Goal: Task Accomplishment & Management: Manage account settings

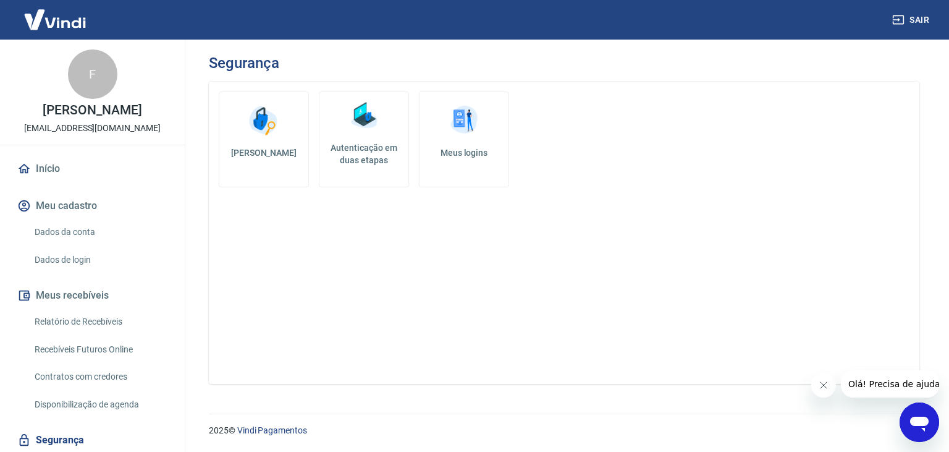
click at [376, 132] on img at bounding box center [363, 115] width 37 height 37
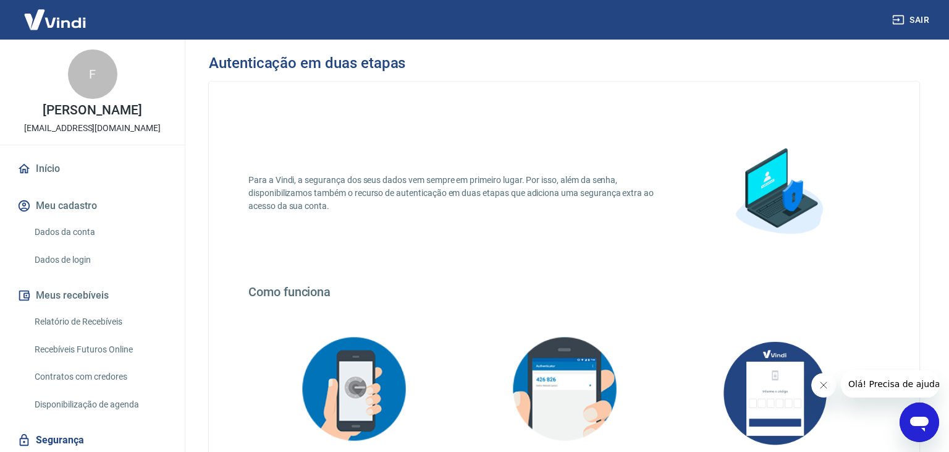
scroll to position [218, 0]
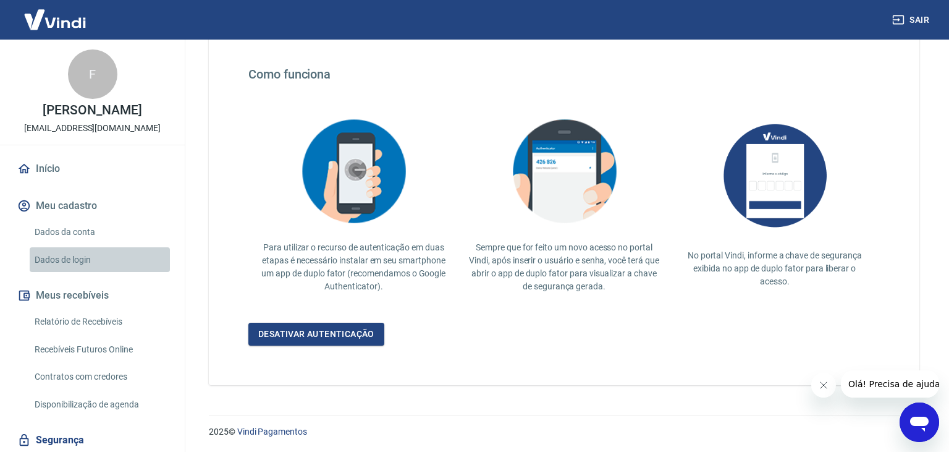
click at [70, 258] on link "Dados de login" at bounding box center [100, 259] width 140 height 25
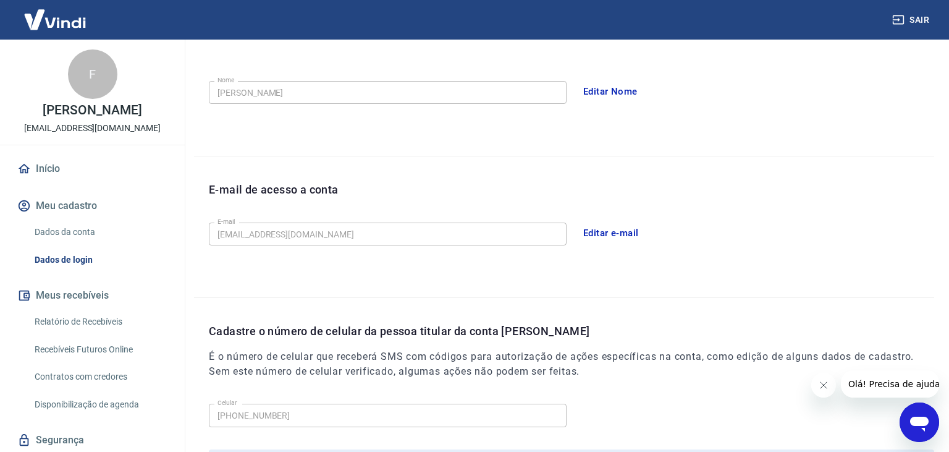
scroll to position [339, 0]
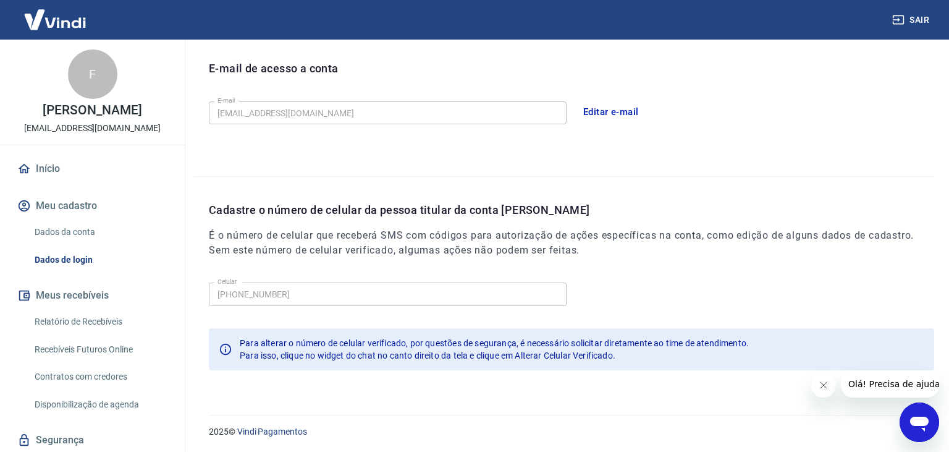
click at [355, 261] on div "Cadastre o número de celular da pessoa titular da conta Vindi É o número de cel…" at bounding box center [571, 239] width 725 height 76
click at [931, 429] on icon "Abrir janela de mensagens" at bounding box center [919, 422] width 22 height 22
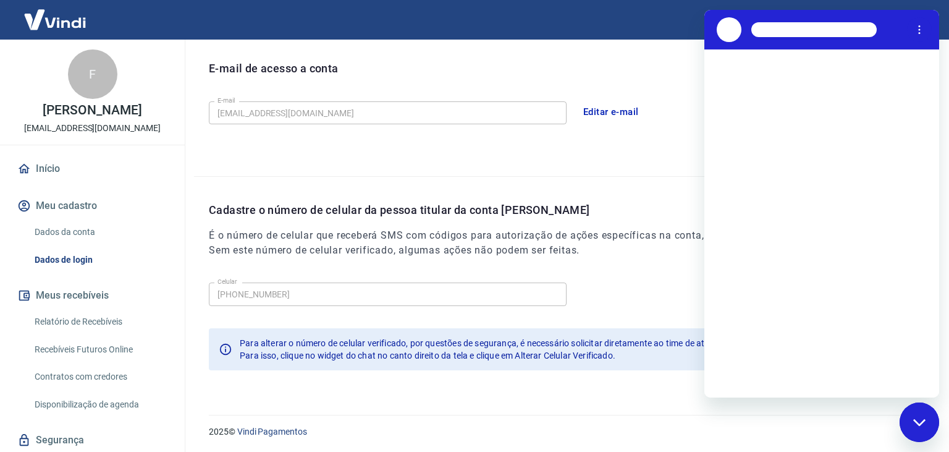
scroll to position [0, 0]
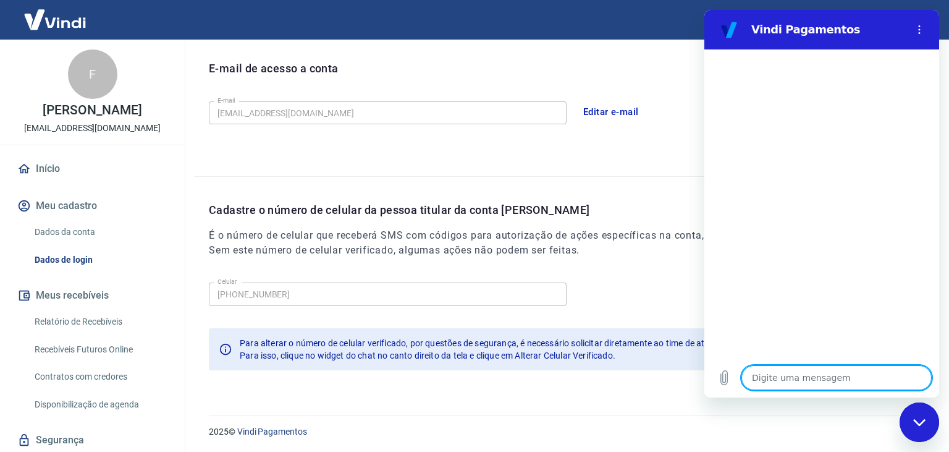
type textarea "B"
type textarea "x"
type textarea "BO"
type textarea "x"
type textarea "B"
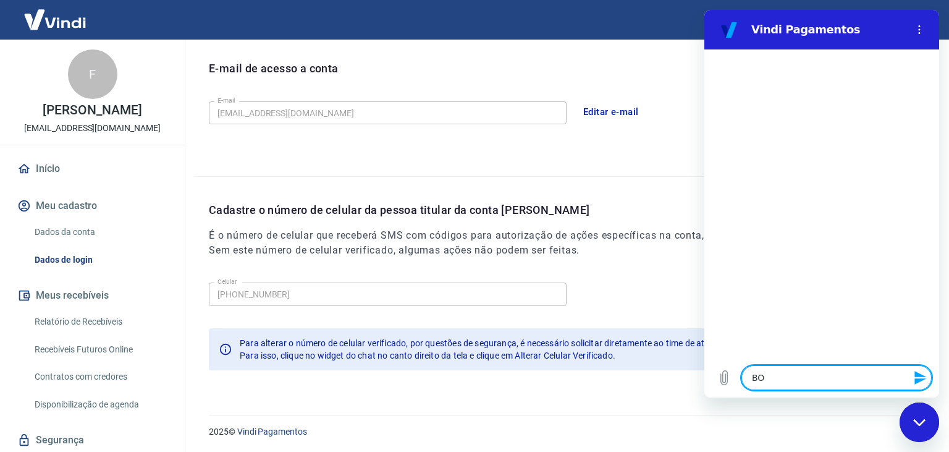
type textarea "x"
type textarea "Bo"
type textarea "x"
type textarea "Boa"
type textarea "x"
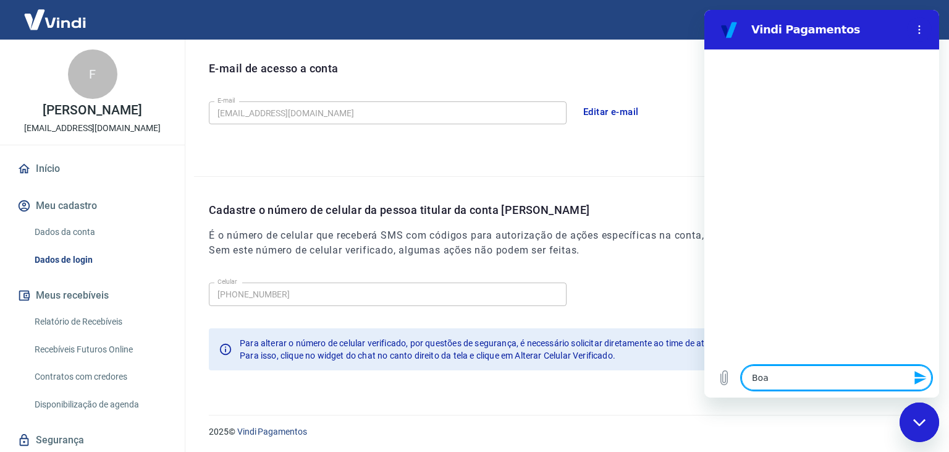
type textarea "Boa"
type textarea "x"
type textarea "Boa t"
type textarea "x"
type textarea "Boa ta"
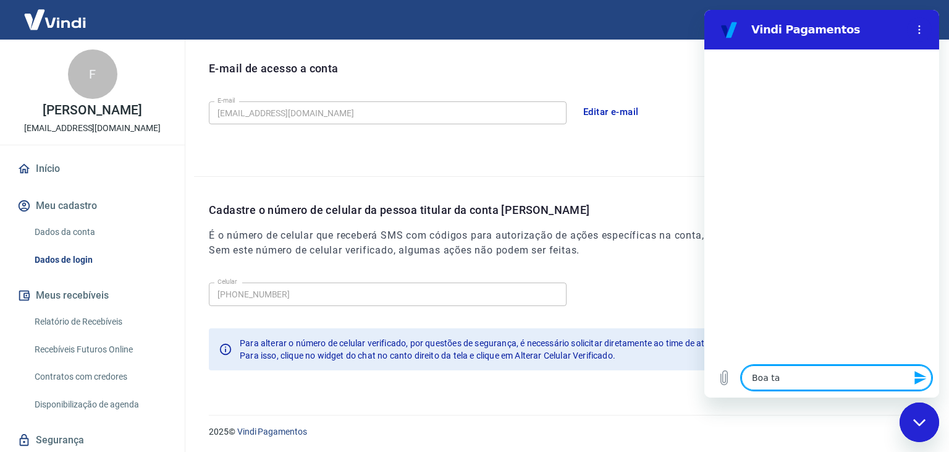
type textarea "x"
type textarea "Boa tar"
type textarea "x"
type textarea "Boa tard"
type textarea "x"
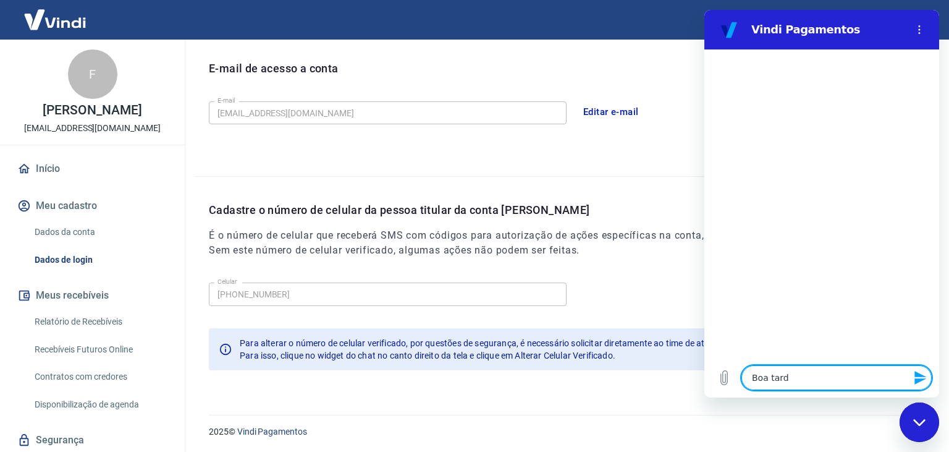
type textarea "Boa tarde"
type textarea "x"
type textarea "Boa tarde,"
type textarea "x"
type textarea "Boa tarde,"
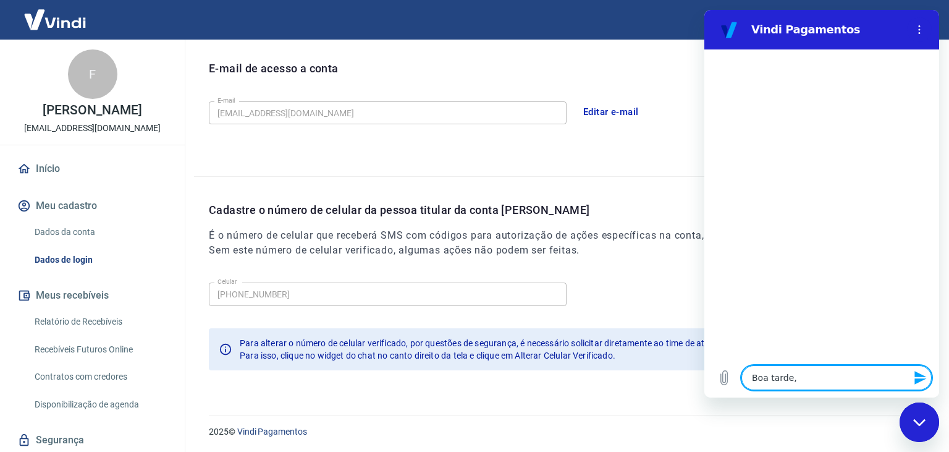
type textarea "x"
type textarea "Boa tarde, p"
type textarea "x"
type textarea "Boa tarde, pr"
type textarea "x"
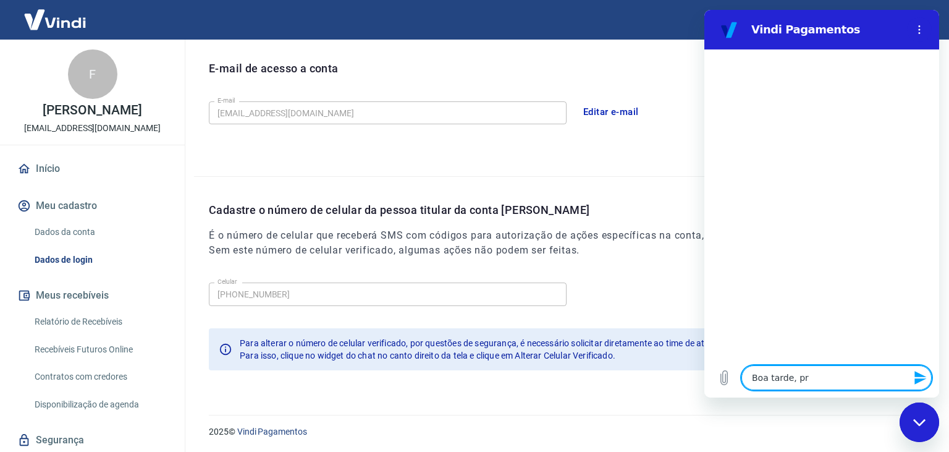
type textarea "Boa tarde, pre"
type textarea "x"
type textarea "Boa tarde, prec"
type textarea "x"
type textarea "Boa tarde, preci"
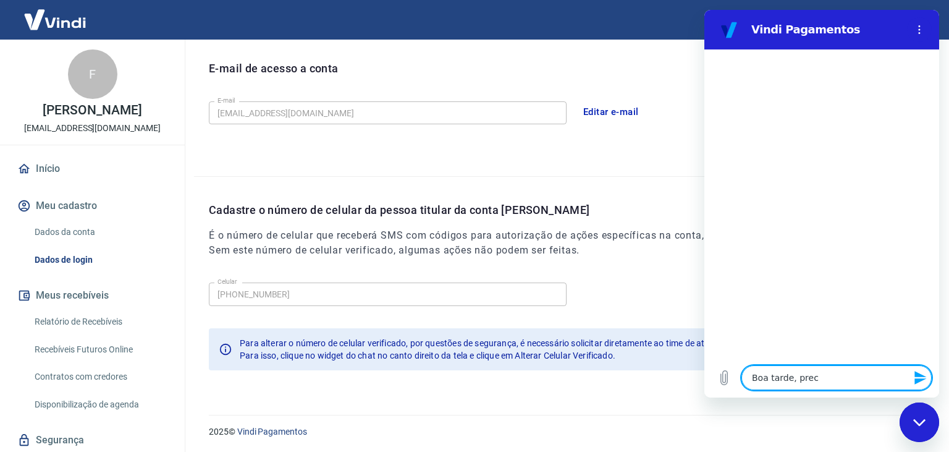
type textarea "x"
type textarea "Boa tarde, precis"
type textarea "x"
type textarea "Boa tarde, preciso"
type textarea "x"
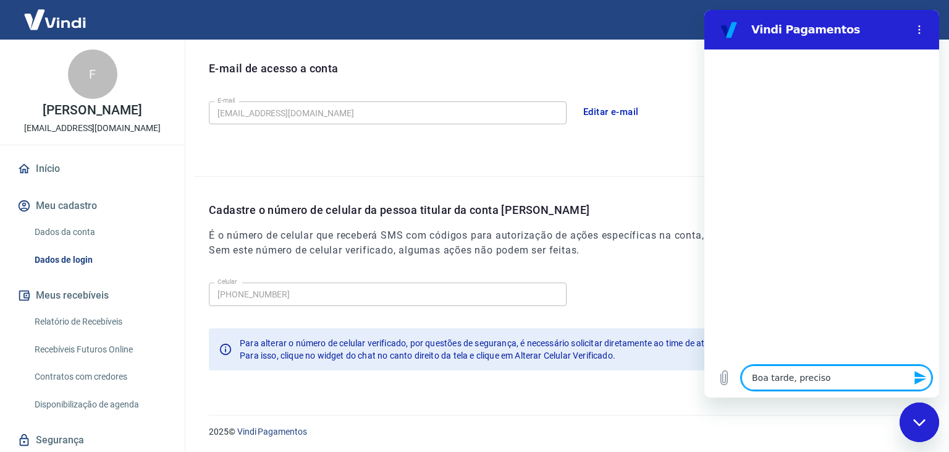
type textarea "Boa tarde, preciso"
type textarea "x"
type textarea "Boa tarde, preciso a"
type textarea "x"
type textarea "Boa tarde, preciso al"
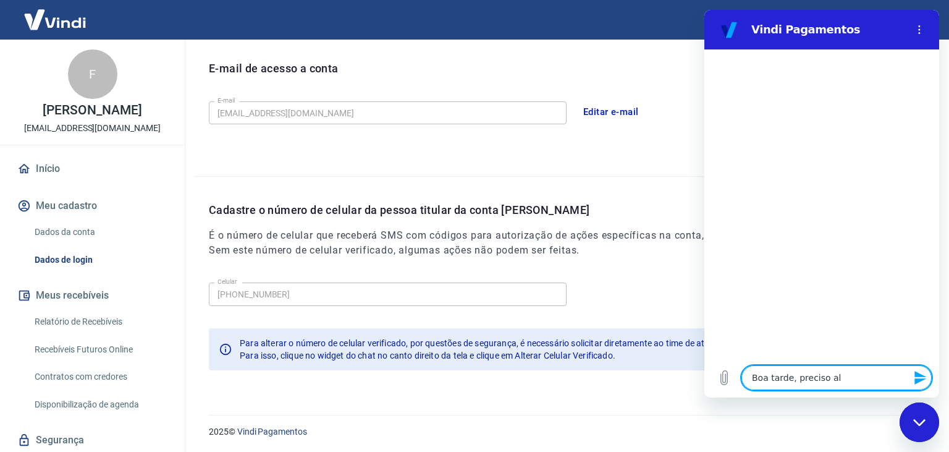
type textarea "x"
type textarea "Boa tarde, preciso alt"
type textarea "x"
type textarea "Boa tarde, preciso alte"
type textarea "x"
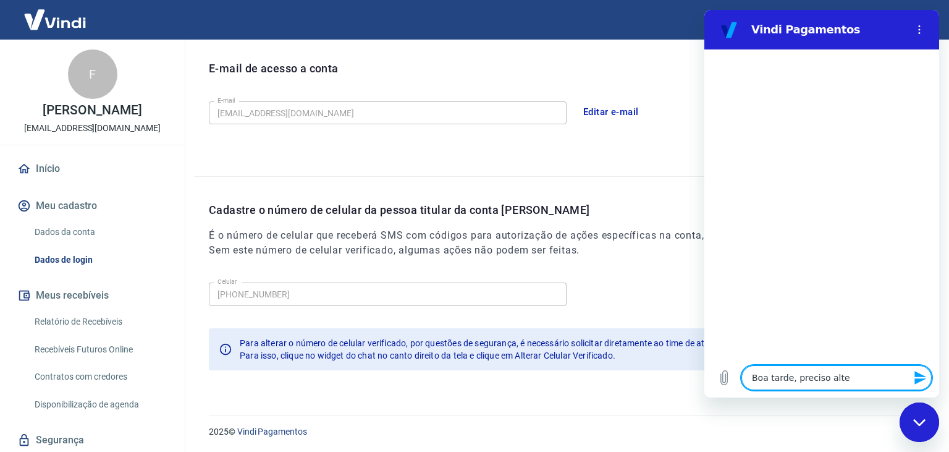
type textarea "Boa tarde, preciso alter"
type textarea "x"
type textarea "Boa tarde, preciso altera"
type textarea "x"
type textarea "Boa tarde, preciso alterar"
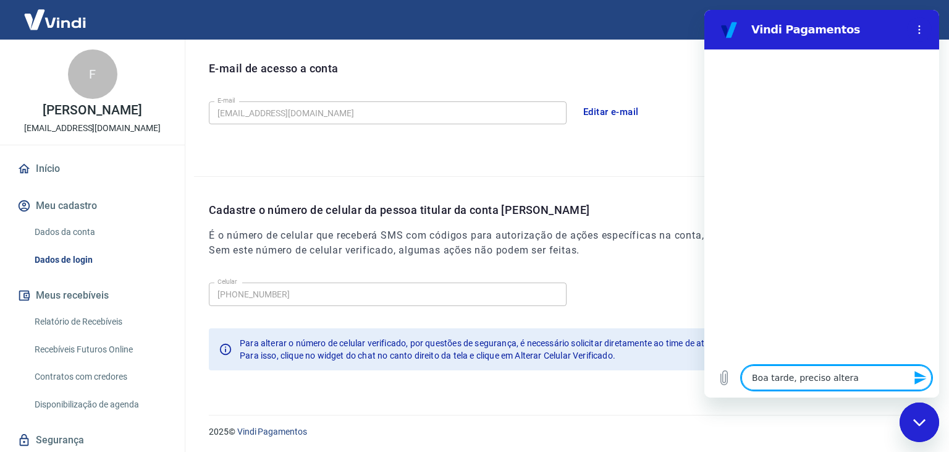
type textarea "x"
type textarea "Boa tarde, preciso alterar"
type textarea "x"
type textarea "Boa tarde, preciso alterar o"
type textarea "x"
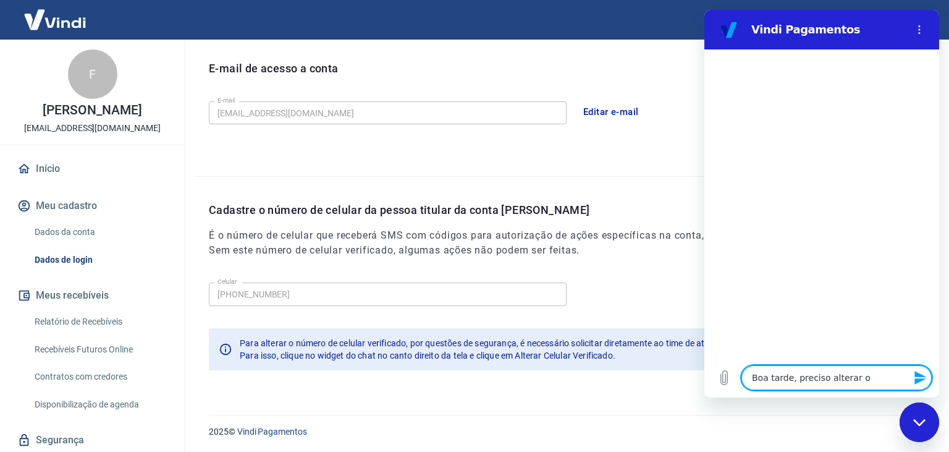
type textarea "Boa tarde, preciso alterar o"
type textarea "x"
type textarea "Boa tarde, preciso alterar o n"
type textarea "x"
type textarea "Boa tarde, preciso alterar o nu"
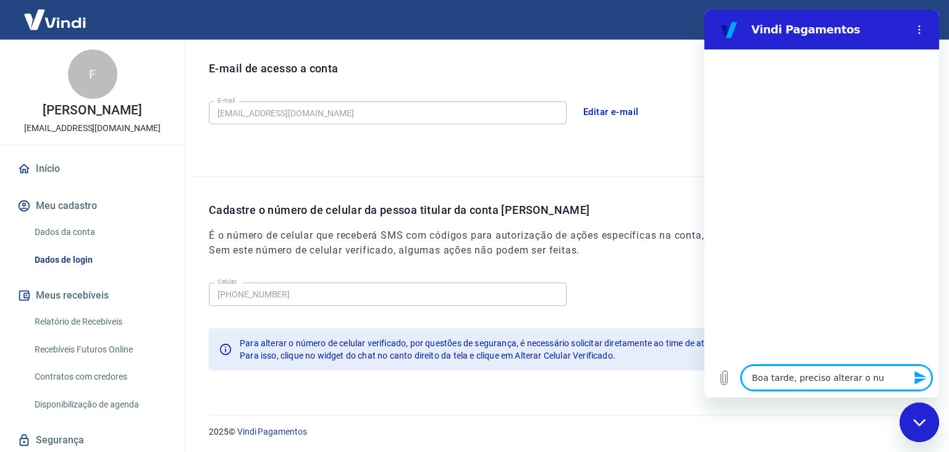
type textarea "x"
type textarea "Boa tarde, preciso alterar o num"
type textarea "x"
type textarea "Boa tarde, preciso alterar o nume"
type textarea "x"
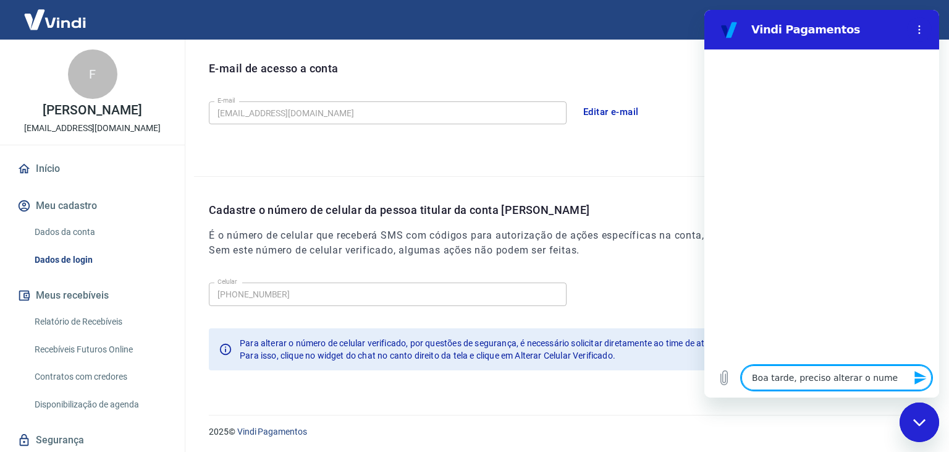
type textarea "Boa tarde, preciso alterar o numer"
type textarea "x"
type textarea "Boa tarde, preciso alterar o numero"
type textarea "x"
type textarea "Boa tarde, preciso alterar o numero"
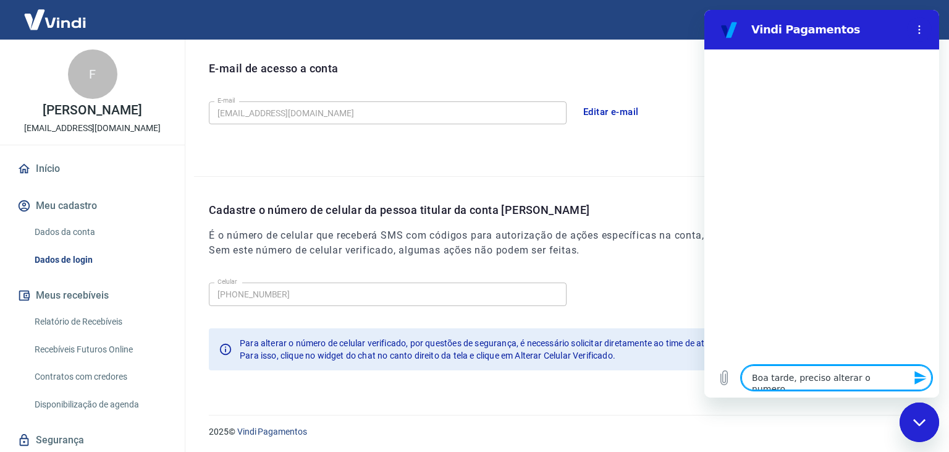
type textarea "x"
type textarea "Boa tarde, preciso alterar o numero d"
type textarea "x"
type textarea "Boa tarde, preciso alterar o numero de"
type textarea "x"
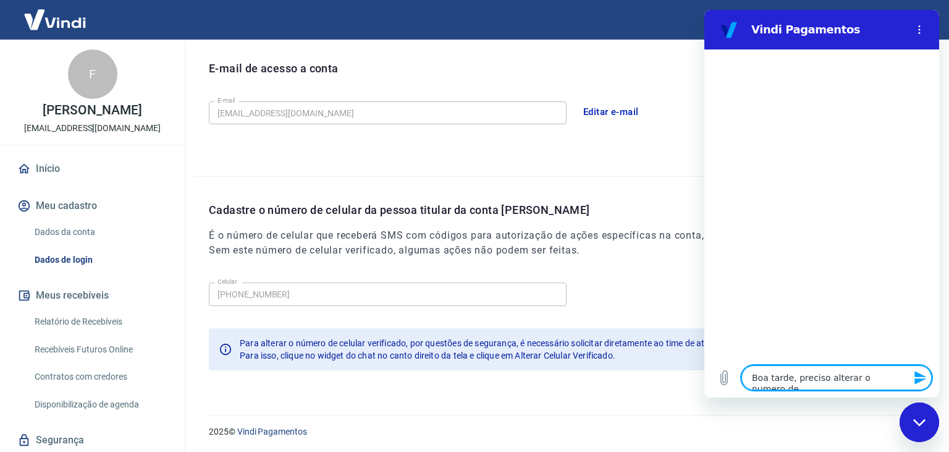
type textarea "Boa tarde, preciso alterar o numero de"
type textarea "x"
type textarea "Boa tarde, preciso alterar o numero de t"
type textarea "x"
type textarea "Boa tarde, preciso alterar o numero de te"
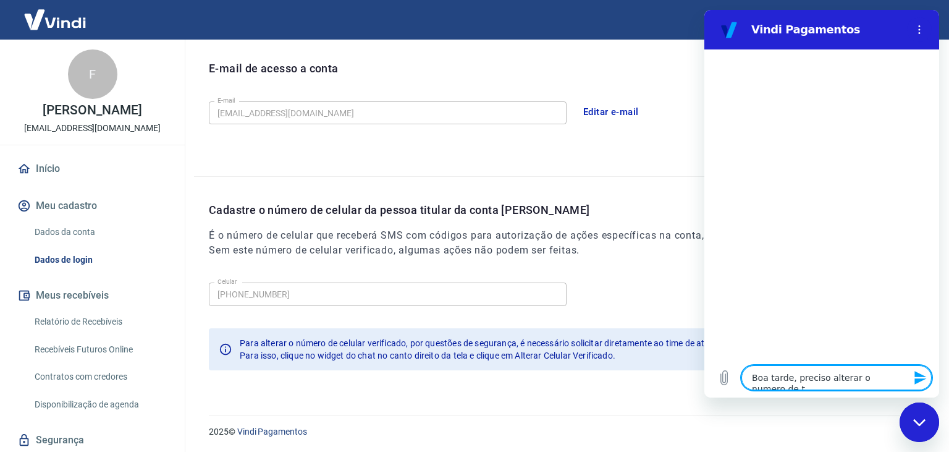
type textarea "x"
type textarea "Boa tarde, preciso alterar o numero de tel"
type textarea "x"
type textarea "Boa tarde, preciso alterar o numero de tele"
type textarea "x"
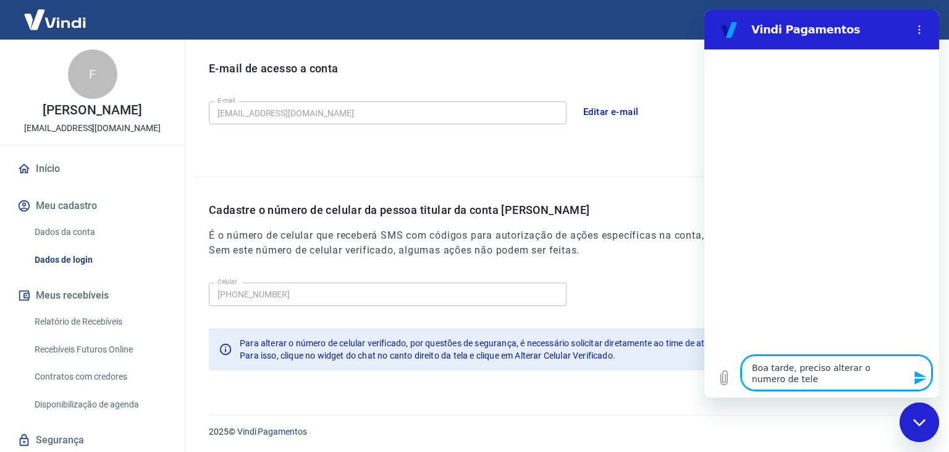
type textarea "Boa tarde, preciso alterar o numero de telef"
type textarea "x"
type textarea "Boa tarde, preciso alterar o numero de telefo"
type textarea "x"
type textarea "Boa tarde, preciso alterar o numero de telefon"
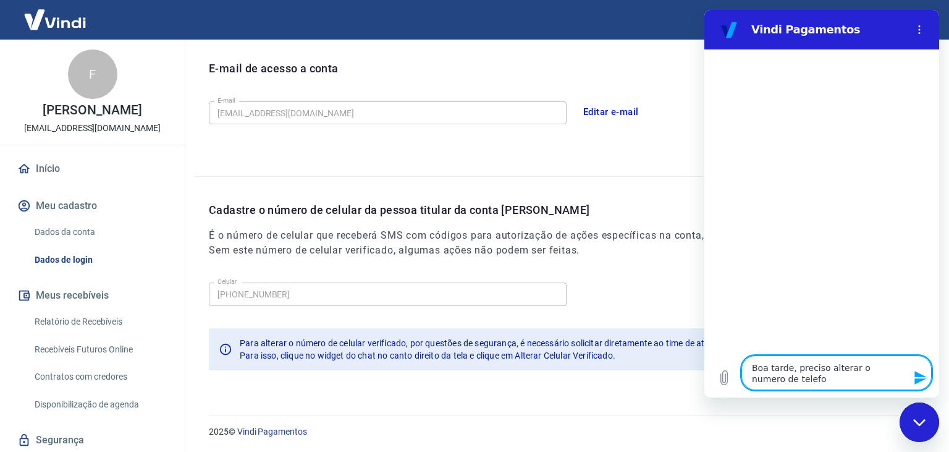
type textarea "x"
type textarea "Boa tarde, preciso alterar o numero de telefone"
type textarea "x"
type textarea "Boa tarde, preciso alterar o numero de telefone"
type textarea "x"
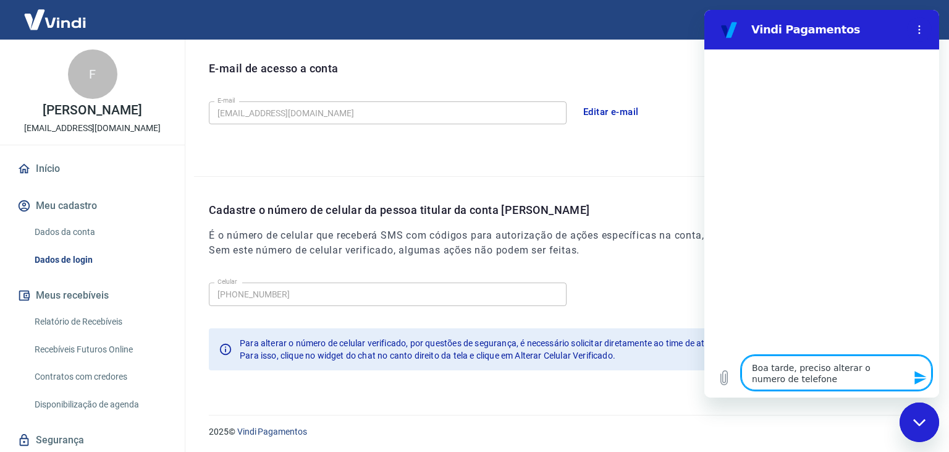
type textarea "Boa tarde, preciso alterar o numero de telefone c"
type textarea "x"
type textarea "Boa tarde, preciso alterar o numero de telefone ca"
type textarea "x"
type textarea "Boa tarde, preciso alterar o numero de telefone cad"
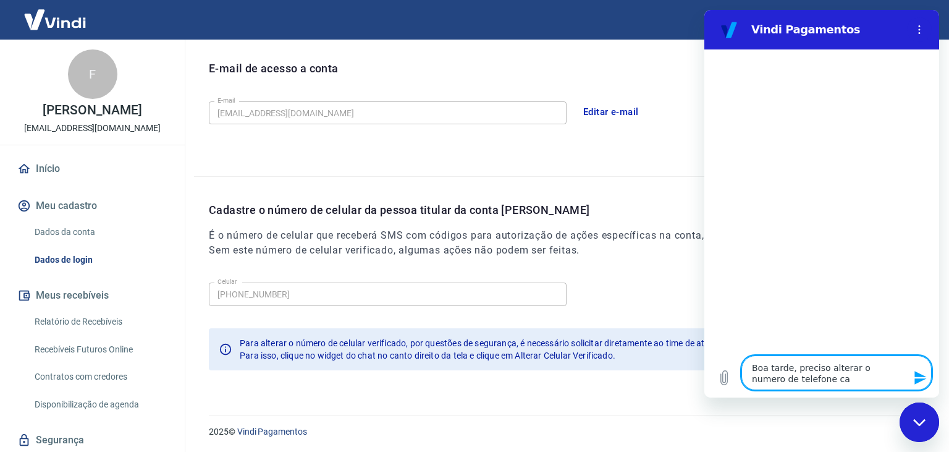
type textarea "x"
type textarea "Boa tarde, preciso alterar o numero de telefone cada"
type textarea "x"
type textarea "Boa tarde, preciso alterar o numero de telefone cadas"
type textarea "x"
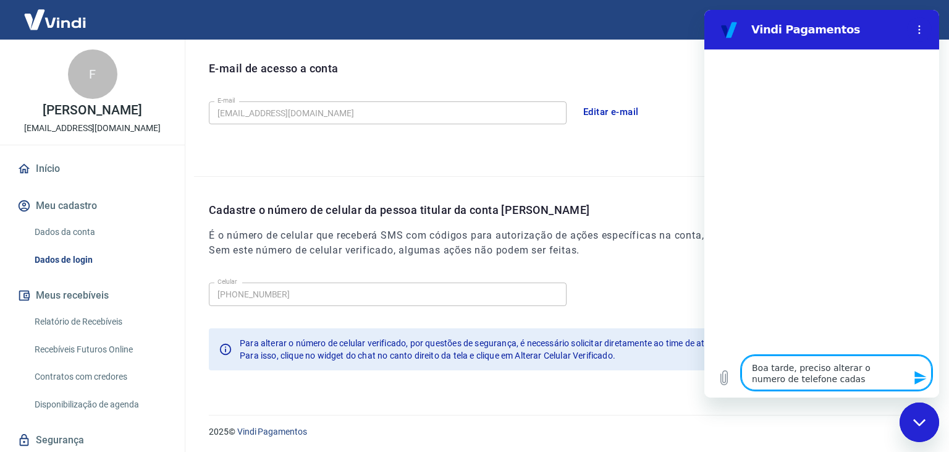
type textarea "Boa tarde, preciso alterar o numero de telefone cadast"
type textarea "x"
type textarea "Boa tarde, preciso alterar o numero de telefone cadastr"
type textarea "x"
type textarea "Boa tarde, preciso alterar o numero de telefone cadastra"
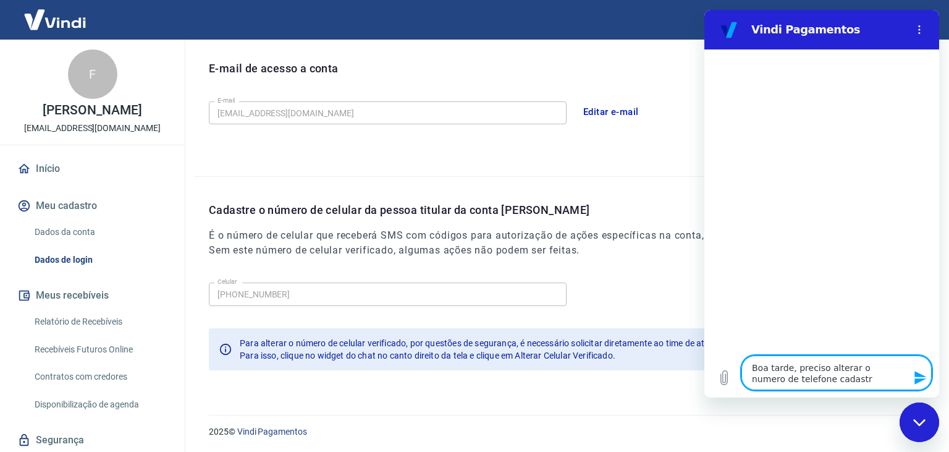
type textarea "x"
type textarea "Boa tarde, preciso alterar o numero de telefone cadastrad"
type textarea "x"
type textarea "Boa tarde, preciso alterar o numero de telefone cadastrado"
type textarea "x"
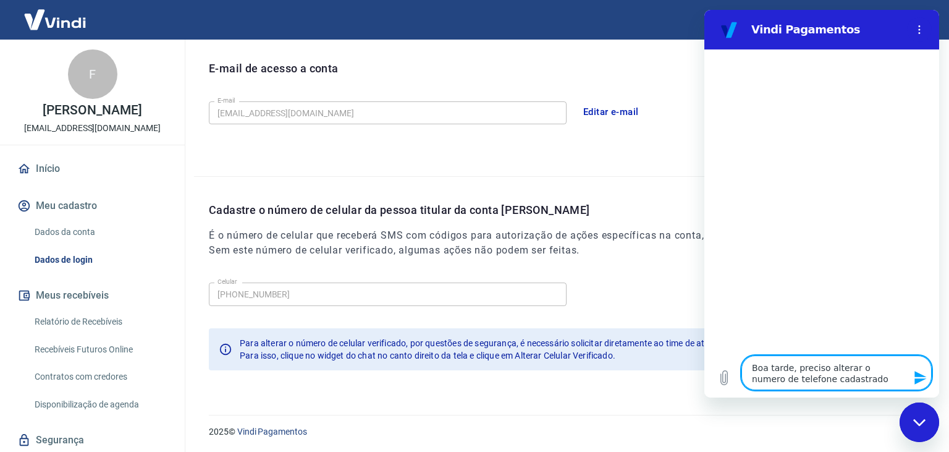
type textarea "Boa tarde, preciso alterar o numero de telefone cadastrado."
type textarea "x"
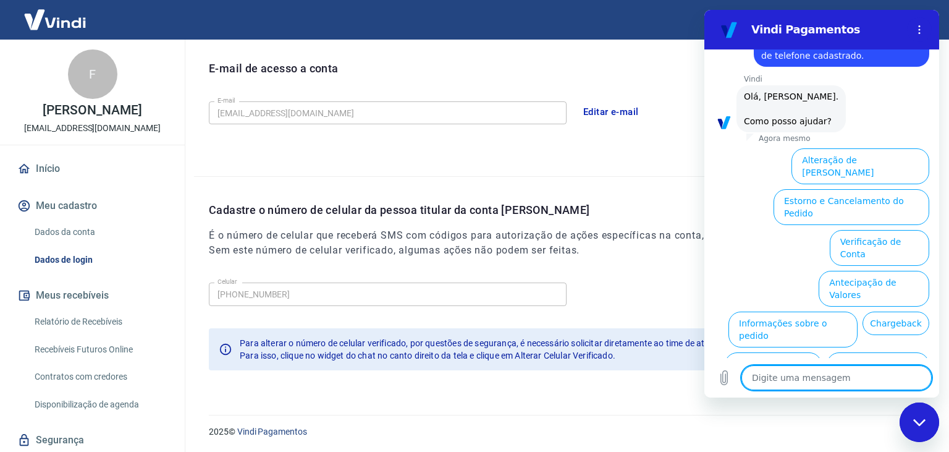
scroll to position [43, 0]
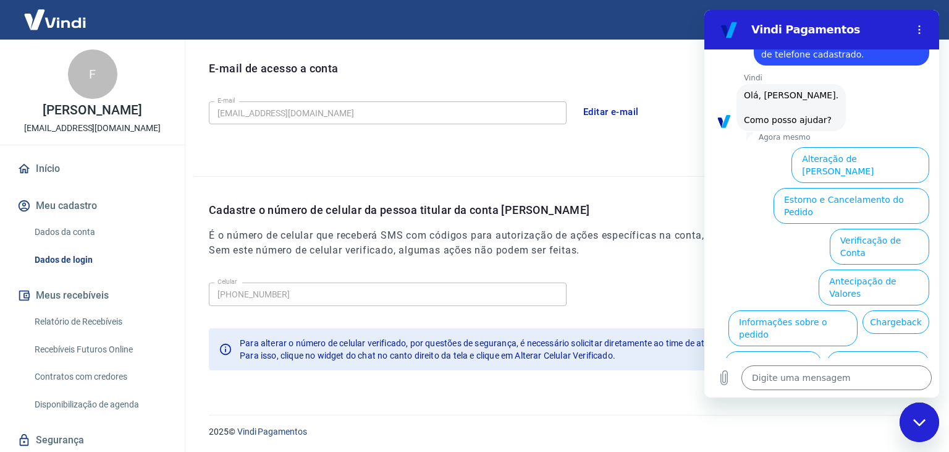
click at [858, 392] on button "Alterar celular verificado" at bounding box center [872, 410] width 114 height 36
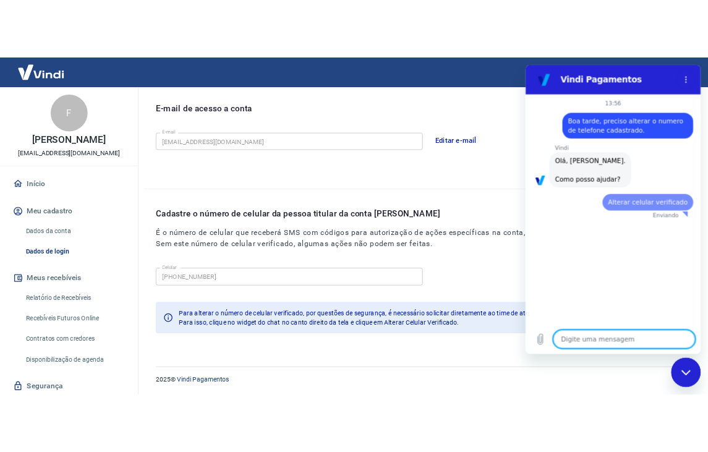
scroll to position [0, 0]
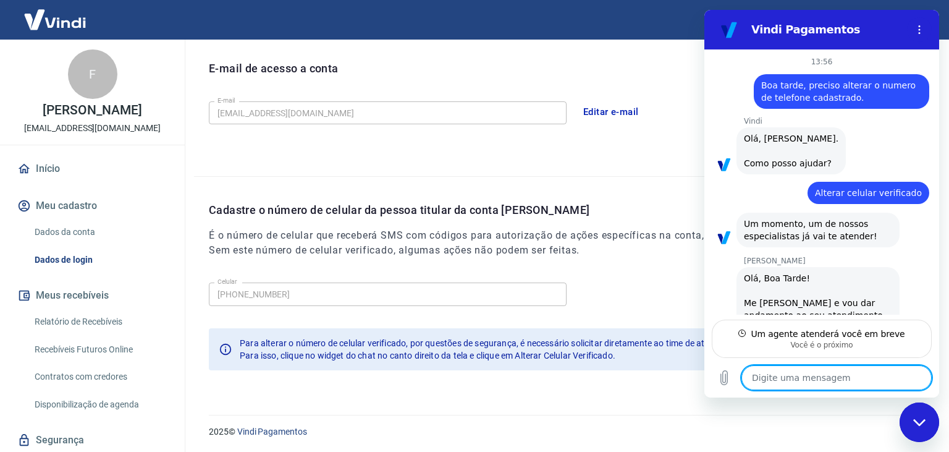
type textarea "x"
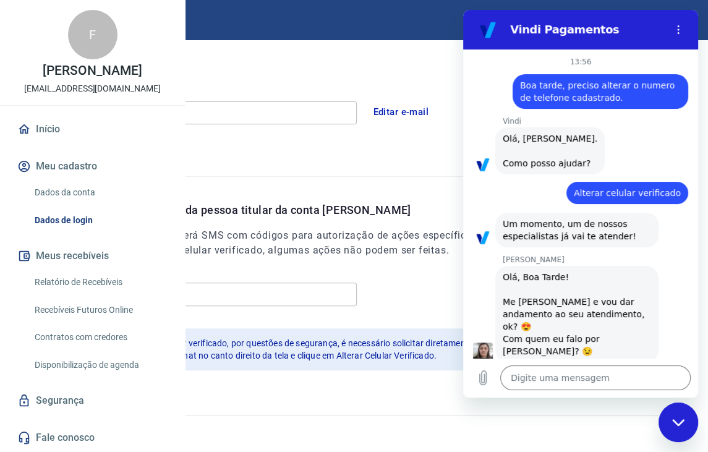
click at [467, 160] on div "13:56 diz: Boa tarde, preciso alterar o numero de telefone cadastrado. Enviado …" at bounding box center [580, 203] width 235 height 308
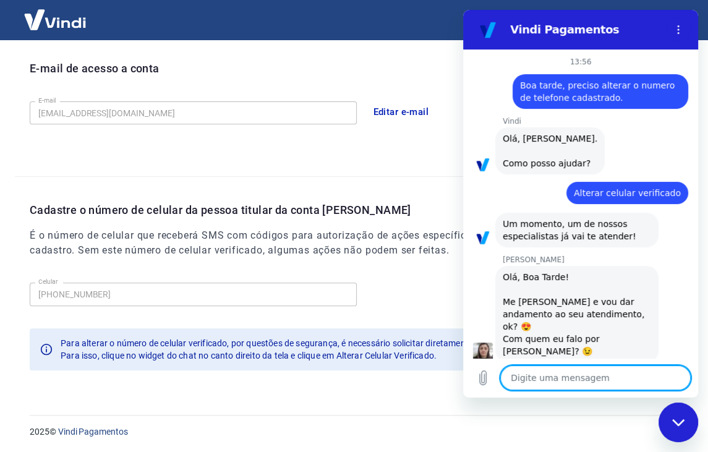
click at [588, 386] on textarea at bounding box center [595, 377] width 190 height 25
type textarea "B"
type textarea "x"
type textarea "Bo"
type textarea "x"
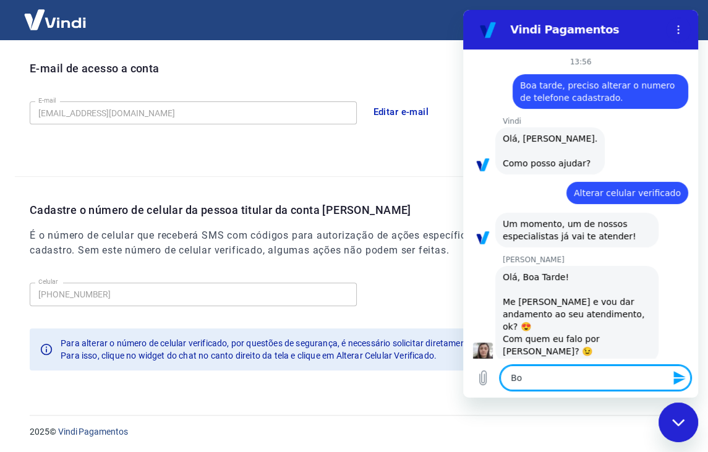
type textarea "Boa"
type textarea "x"
type textarea "Boa"
type textarea "x"
type textarea "Boa t"
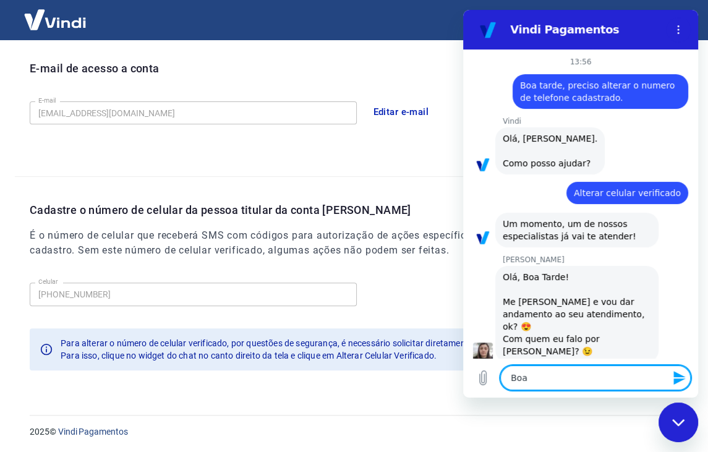
type textarea "x"
type textarea "Boa ta"
type textarea "x"
type textarea "Boa tar"
type textarea "x"
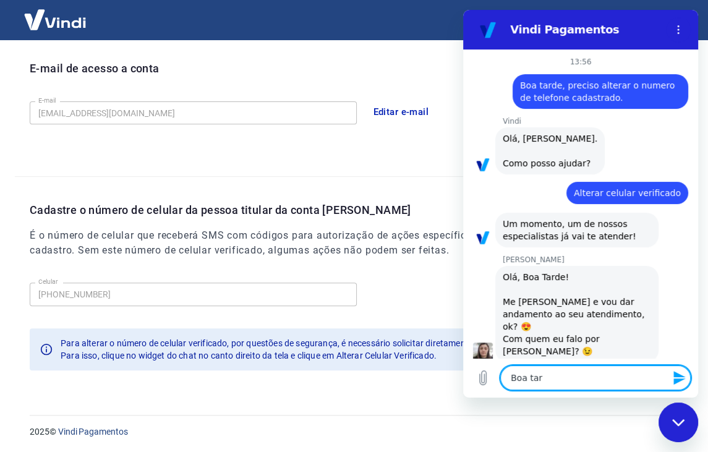
type textarea "Boa tard"
type textarea "x"
type textarea "Boa tarde"
type textarea "x"
type textarea "Boa tarde,"
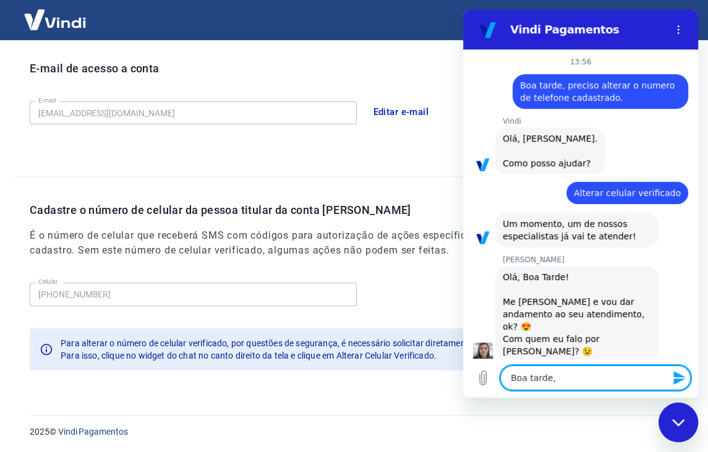
type textarea "x"
type textarea "Boa tarde,"
type textarea "x"
type textarea "Boa tarde, d"
type textarea "x"
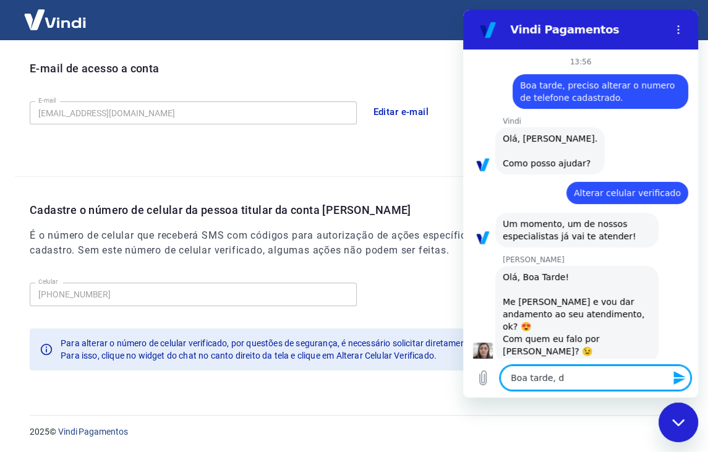
type textarea "Boa tarde, da"
type textarea "x"
type textarea "Boa tarde, d"
type textarea "x"
type textarea "Boa tarde,"
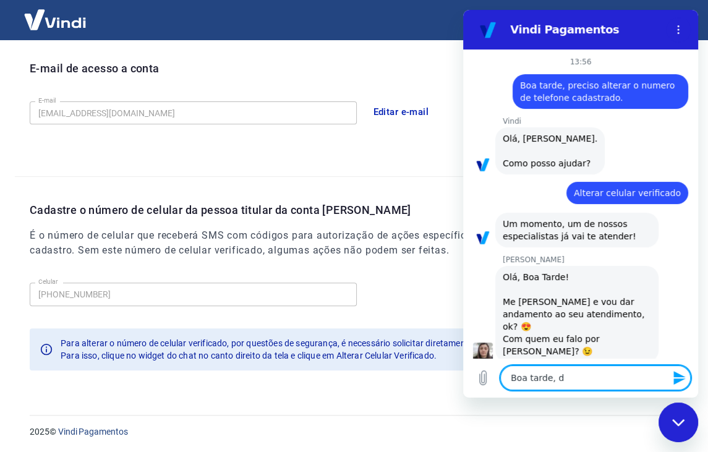
type textarea "x"
type textarea "Boa tarde, f"
type textarea "x"
type textarea "Boa tarde, fa"
type textarea "x"
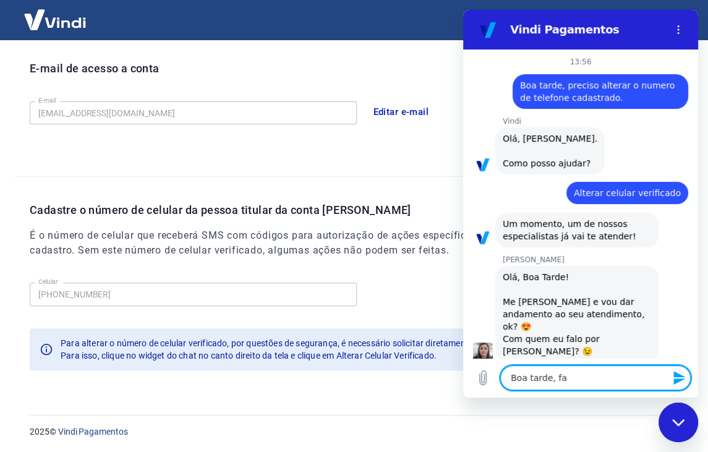
type textarea "Boa tarde, fal"
type textarea "x"
type textarea "Boa tarde, fala"
type textarea "x"
type textarea "Boa tarde, fala"
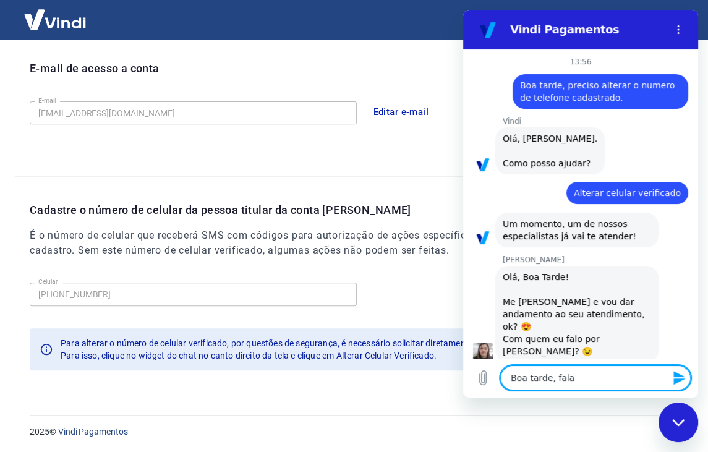
type textarea "x"
type textarea "Boa tarde, fala c"
type textarea "x"
type textarea "Boa tarde, fala co"
type textarea "x"
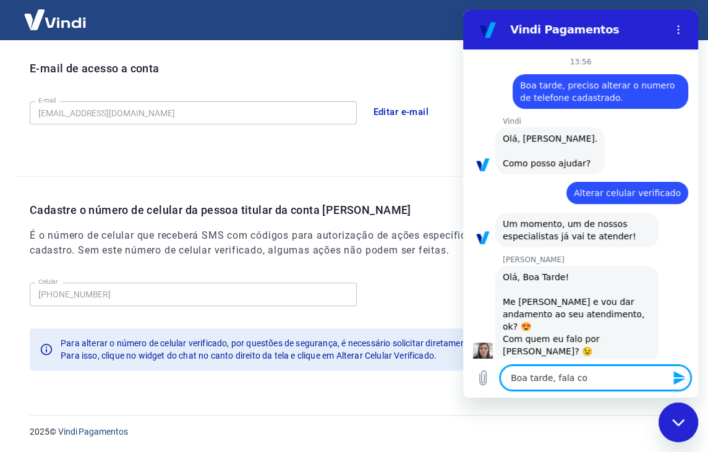
type textarea "Boa tarde, fala com"
type textarea "x"
type textarea "Boa tarde, fala com"
type textarea "x"
type textarea "Boa tarde, fala com d"
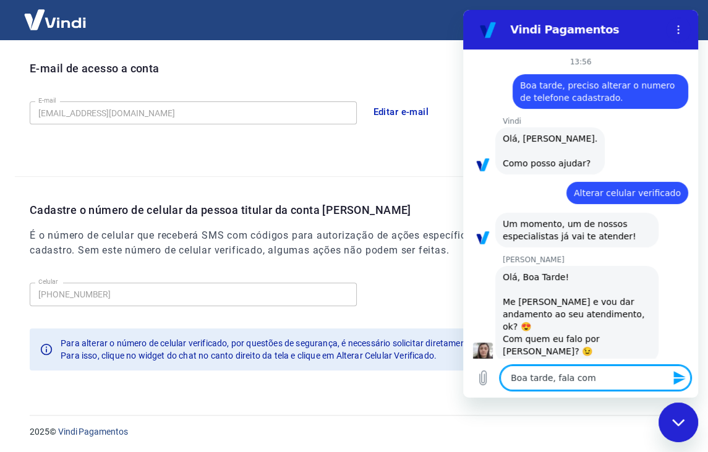
type textarea "x"
type textarea "Boa tarde, fala com da"
type textarea "x"
type textarea "Boa tarde, fala com dav"
type textarea "x"
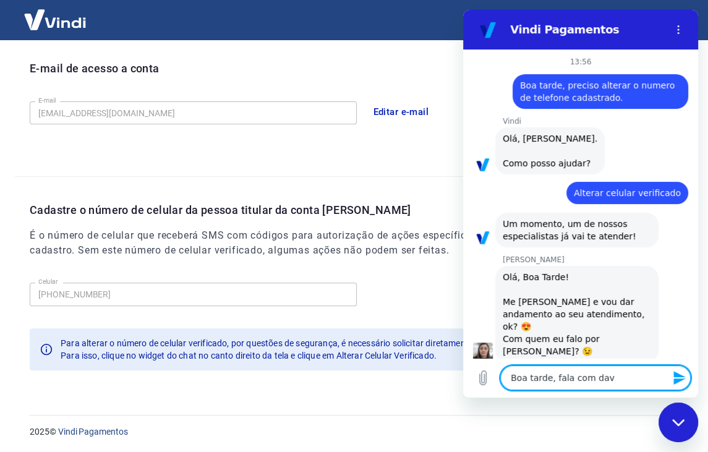
type textarea "Boa tarde, fala com davi"
type textarea "x"
type textarea "Boa tarde, fala com dav"
type textarea "x"
type textarea "Boa tarde, fala com da"
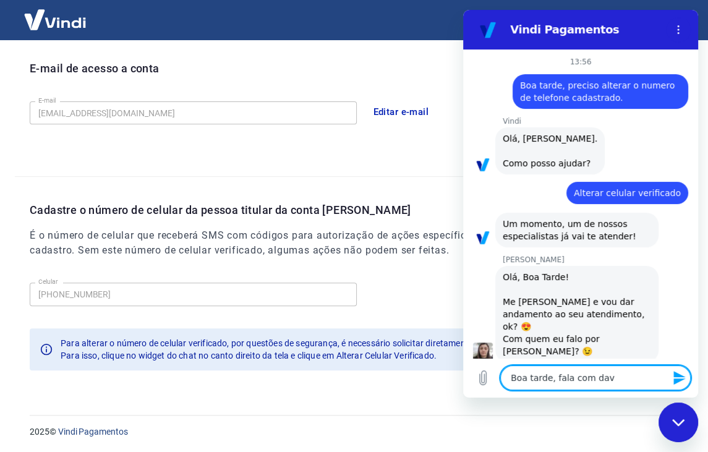
type textarea "x"
type textarea "Boa tarde, fala com d"
type textarea "x"
type textarea "Boa tarde, fala com"
type textarea "x"
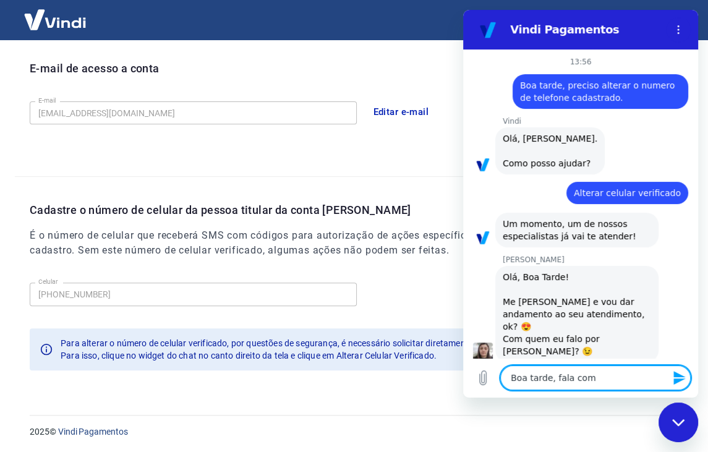
type textarea "Boa tarde, fala com D"
type textarea "x"
type textarea "Boa tarde, fala com DA"
type textarea "x"
type textarea "Boa tarde, fala com DAv"
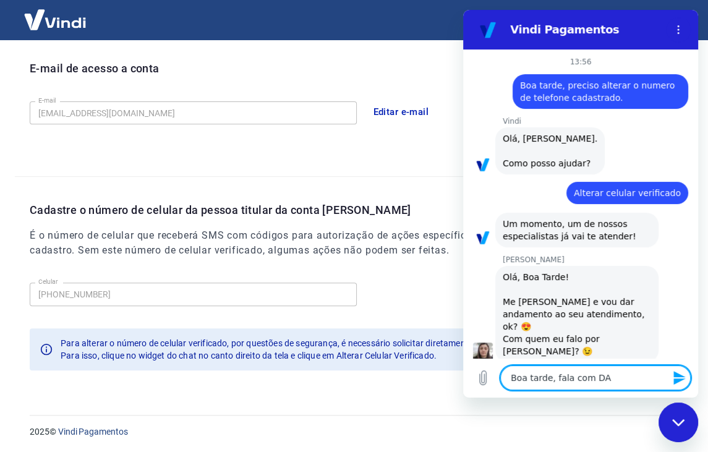
type textarea "x"
type textarea "Boa tarde, fala com DAvi"
type textarea "x"
type textarea "Boa tarde, fala com DAvi!"
type textarea "x"
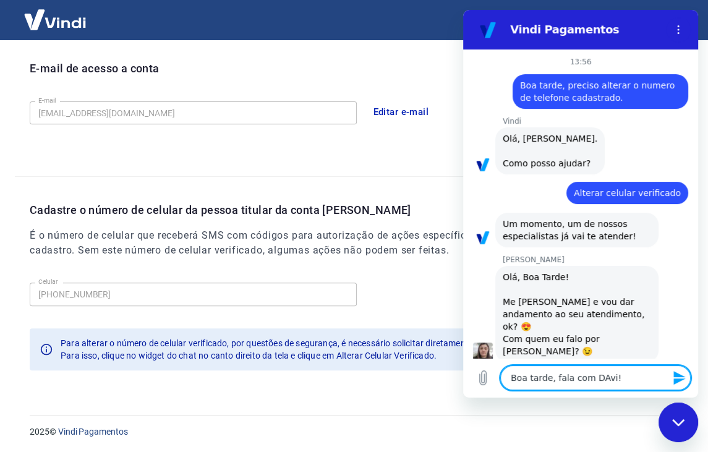
type textarea "Boa tarde, fala com DAvi"
type textarea "x"
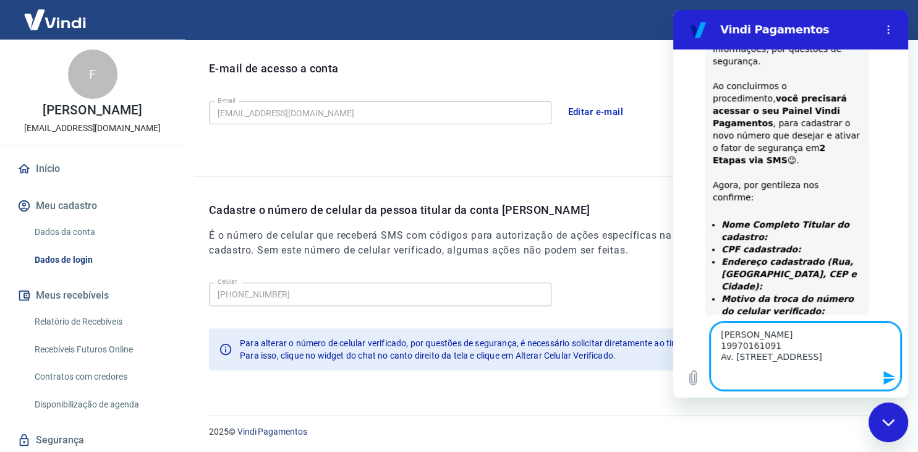
scroll to position [6, 0]
click at [716, 337] on textarea "Flavio Ferreira Fachel 19970161091 Av. Das Industrias, 115, Loja, Cachoeirinha/…" at bounding box center [805, 356] width 190 height 68
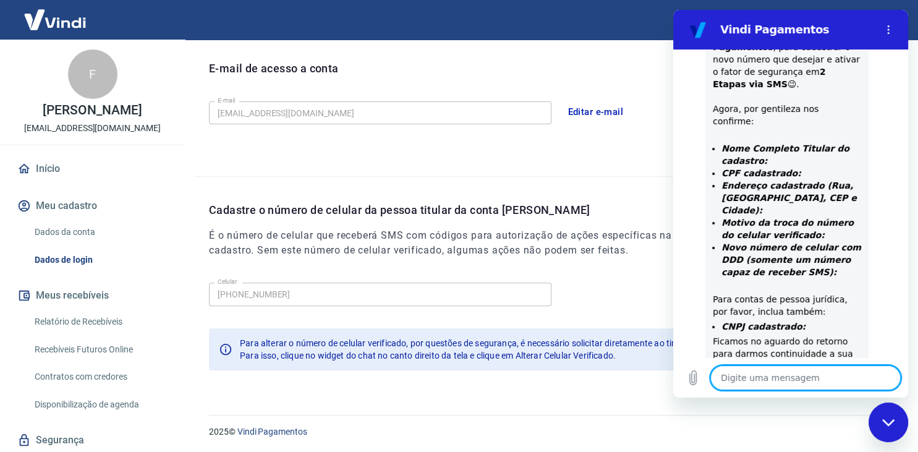
scroll to position [535, 0]
paste textarea "Flavio Ferreira Fachel 19970161091 Av. Das Industrias, 115, Loja, Cachoeirnha/R…"
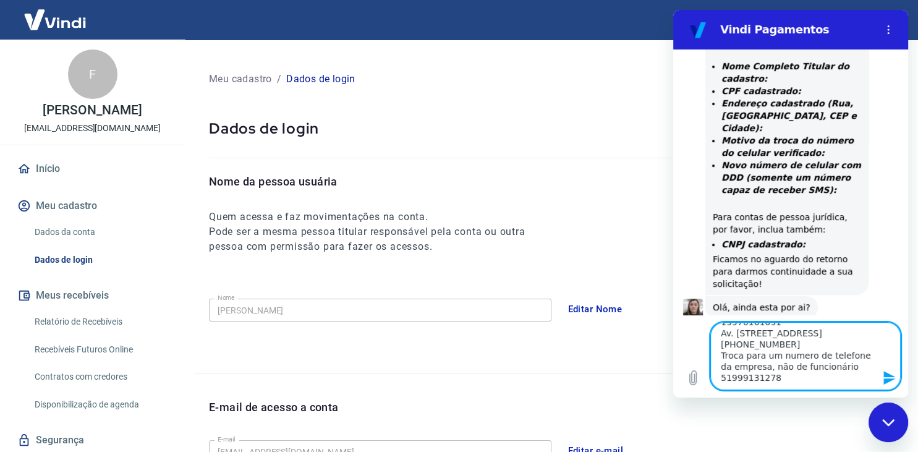
scroll to position [619, 0]
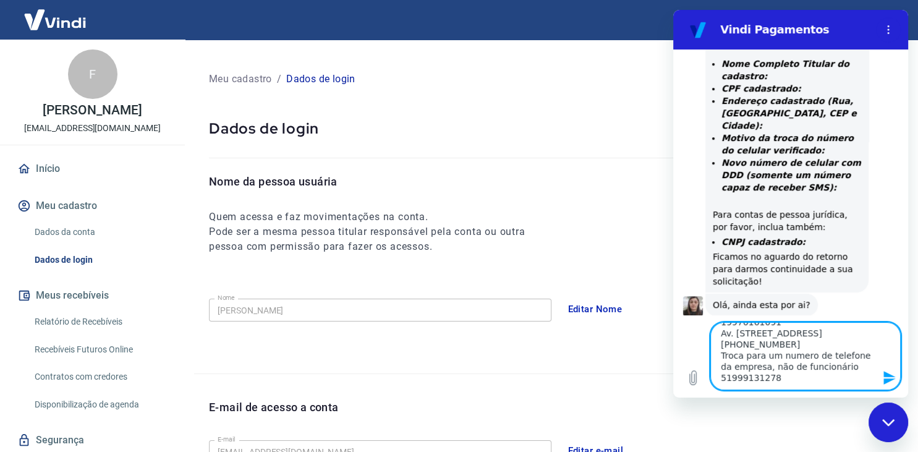
paste textarea "42.904.933/0001-53"
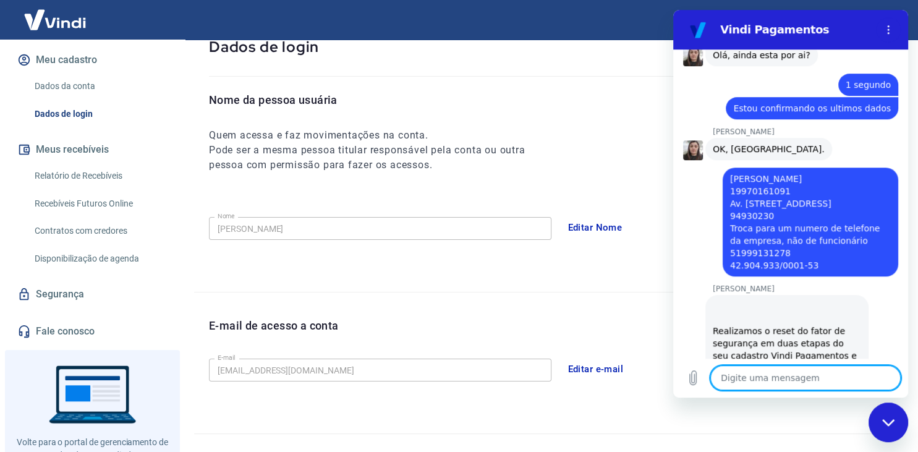
scroll to position [149, 0]
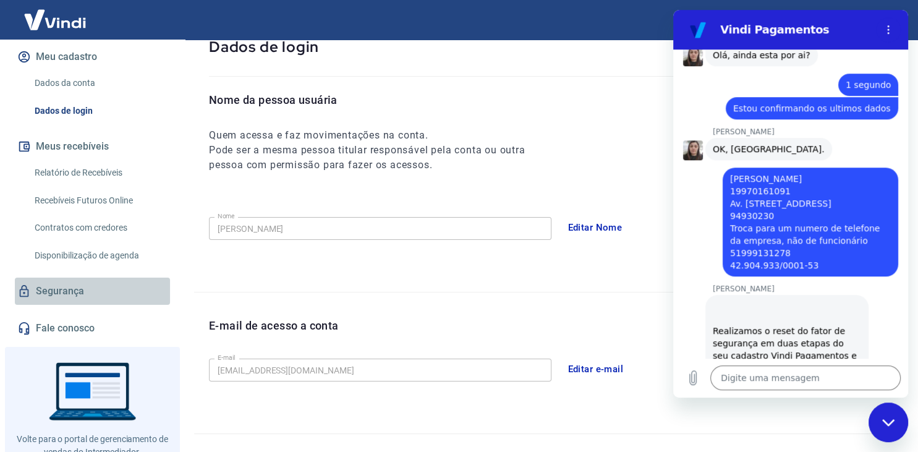
click at [64, 292] on link "Segurança" at bounding box center [92, 290] width 155 height 27
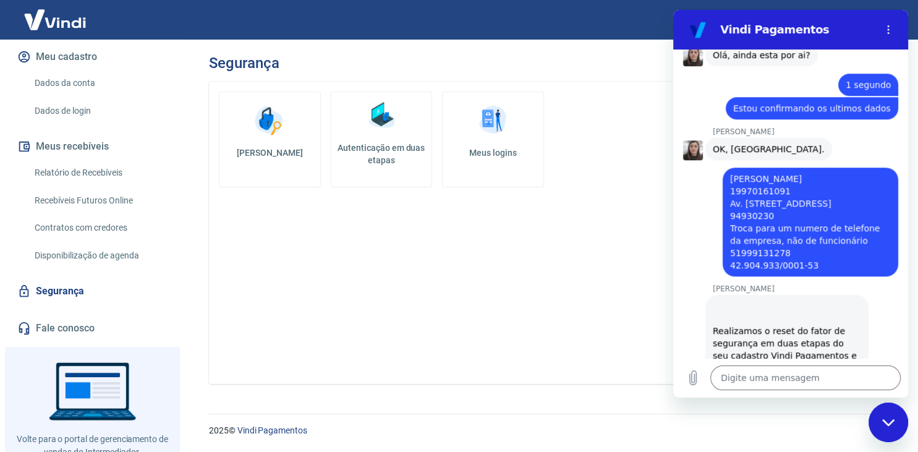
click at [389, 148] on h5 "Autenticação em duas etapas" at bounding box center [381, 154] width 91 height 25
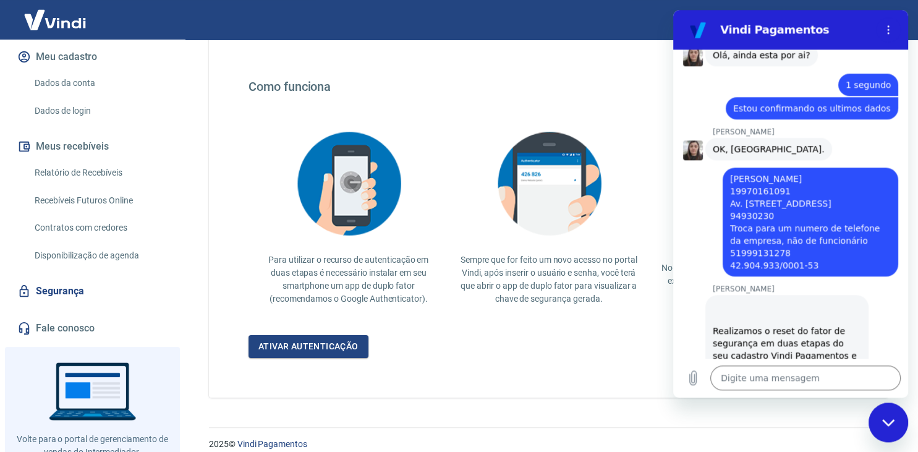
scroll to position [218, 0]
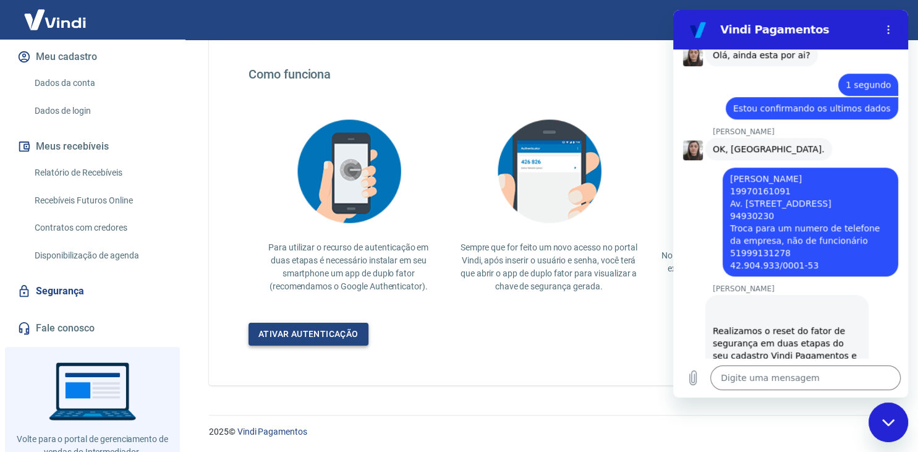
click at [303, 334] on link "Ativar autenticação" at bounding box center [308, 334] width 120 height 23
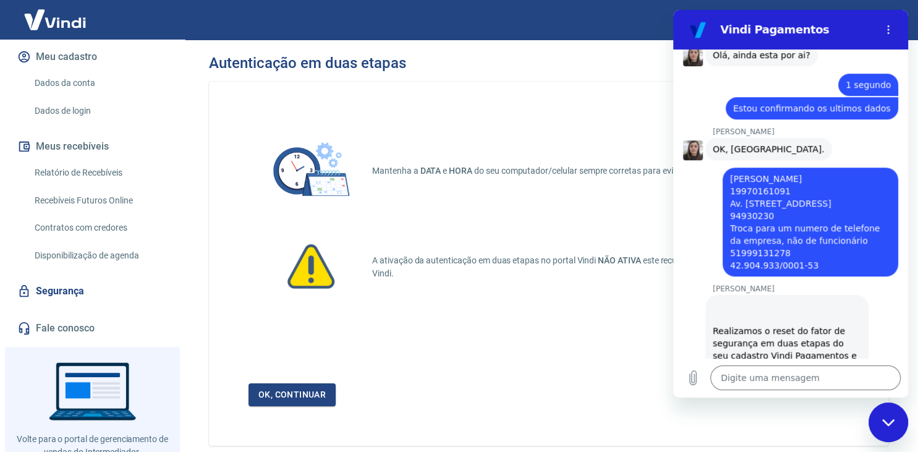
click at [305, 412] on div "Mantenha a DATA e HORA do seu computador/celular sempre corretas para evitar er…" at bounding box center [548, 264] width 679 height 364
click at [305, 404] on link "Ok, continuar" at bounding box center [291, 394] width 87 height 23
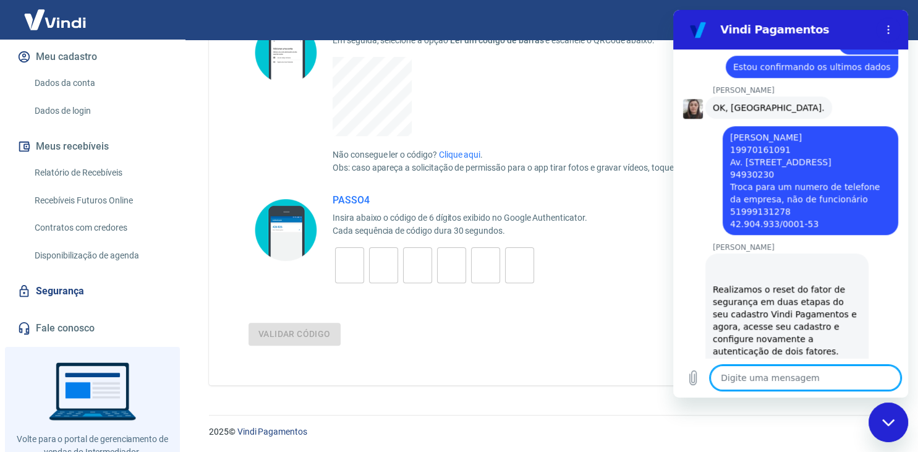
scroll to position [892, 0]
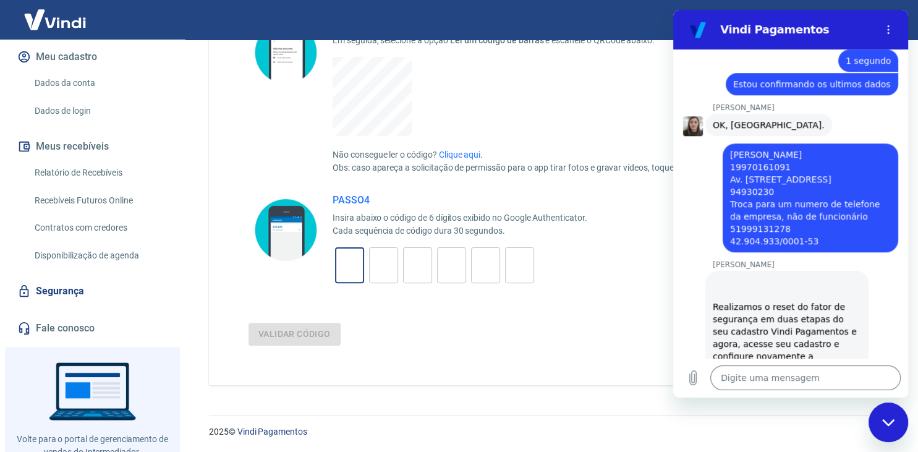
click at [353, 276] on input "tel" at bounding box center [349, 265] width 29 height 27
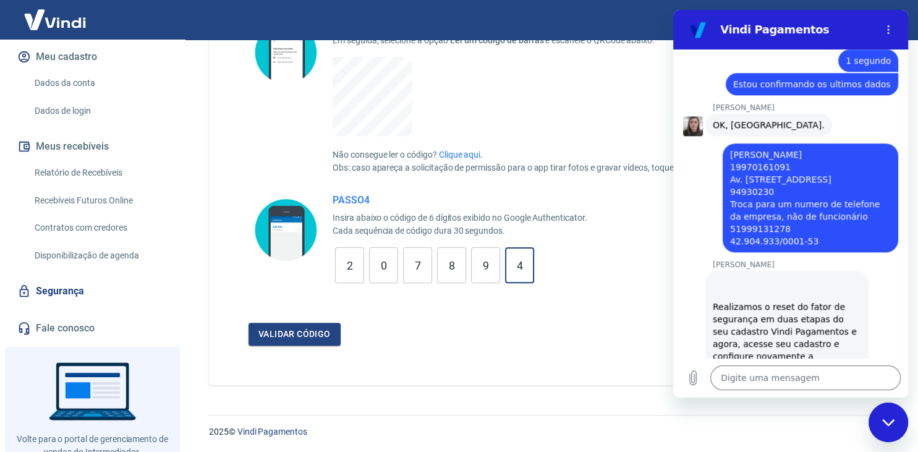
click at [248, 323] on button "Validar código" at bounding box center [294, 334] width 92 height 23
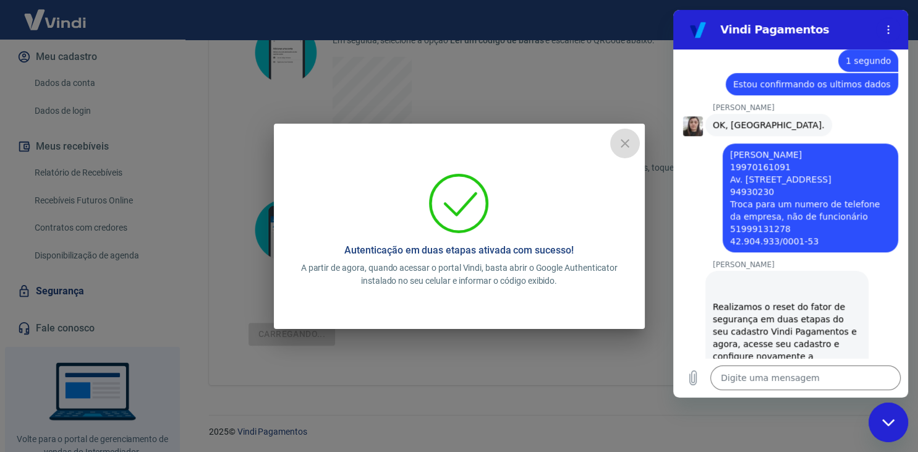
click at [622, 142] on icon "close" at bounding box center [624, 143] width 9 height 9
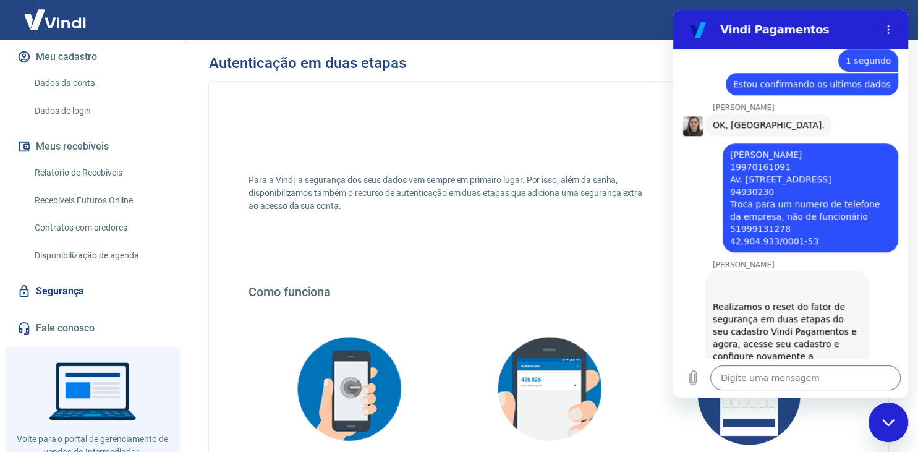
scroll to position [218, 0]
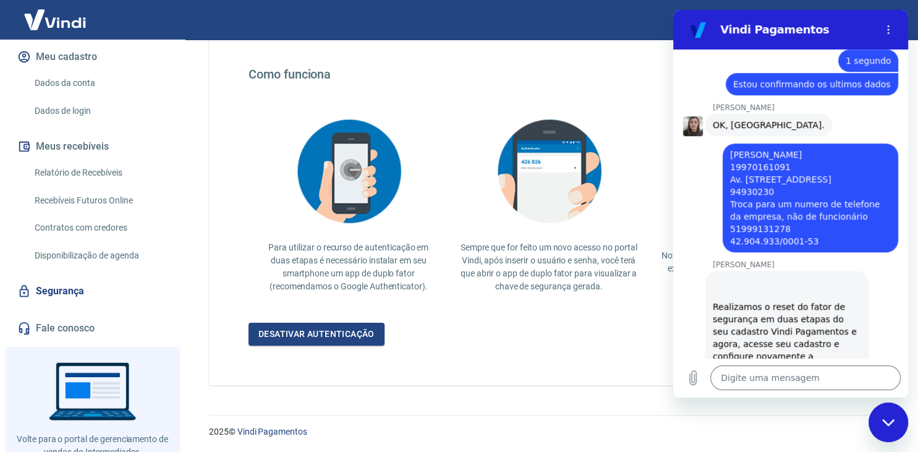
click at [572, 192] on img at bounding box center [549, 171] width 124 height 120
click at [889, 415] on div "Fechar janela de mensagens" at bounding box center [887, 422] width 37 height 37
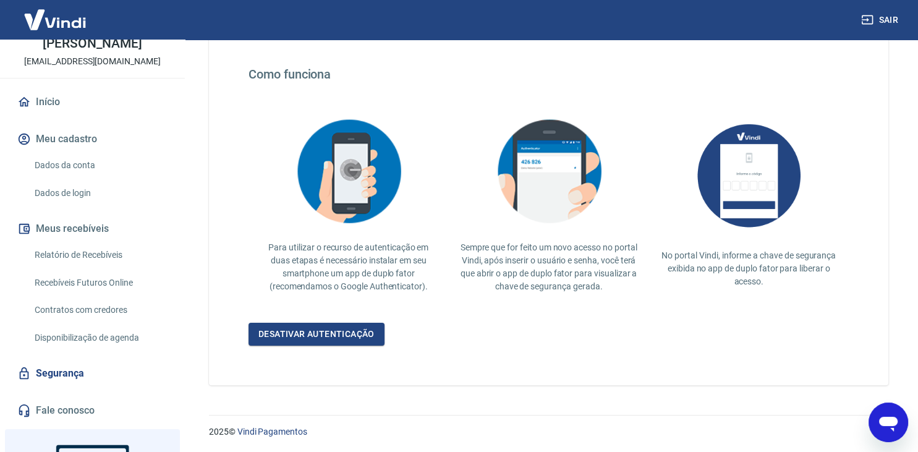
scroll to position [0, 0]
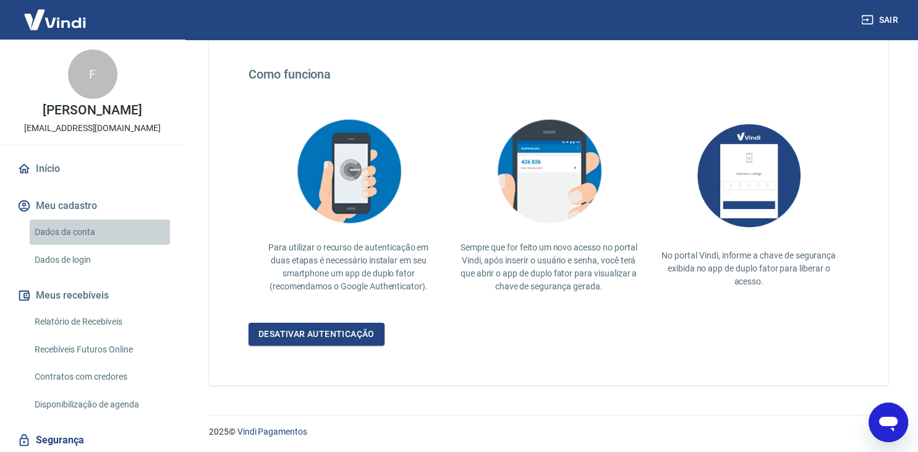
click at [94, 235] on link "Dados da conta" at bounding box center [100, 231] width 140 height 25
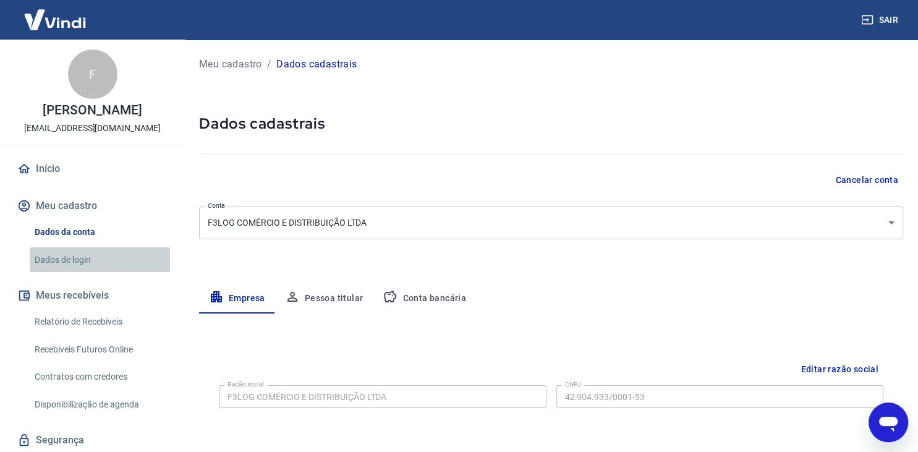
click at [99, 266] on link "Dados de login" at bounding box center [100, 259] width 140 height 25
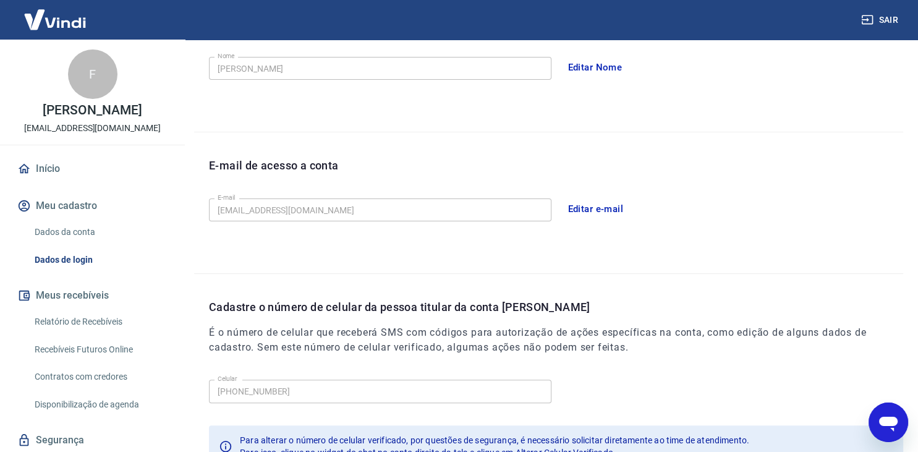
scroll to position [339, 0]
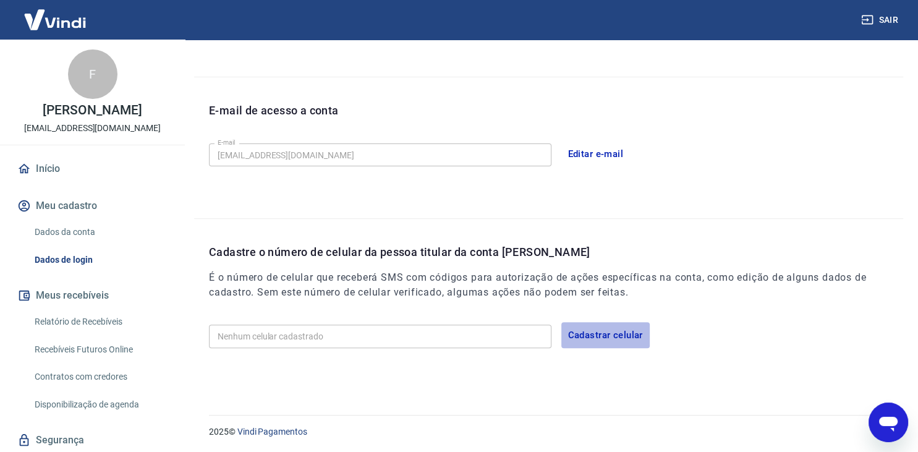
click at [590, 332] on button "Cadastrar celular" at bounding box center [605, 335] width 88 height 26
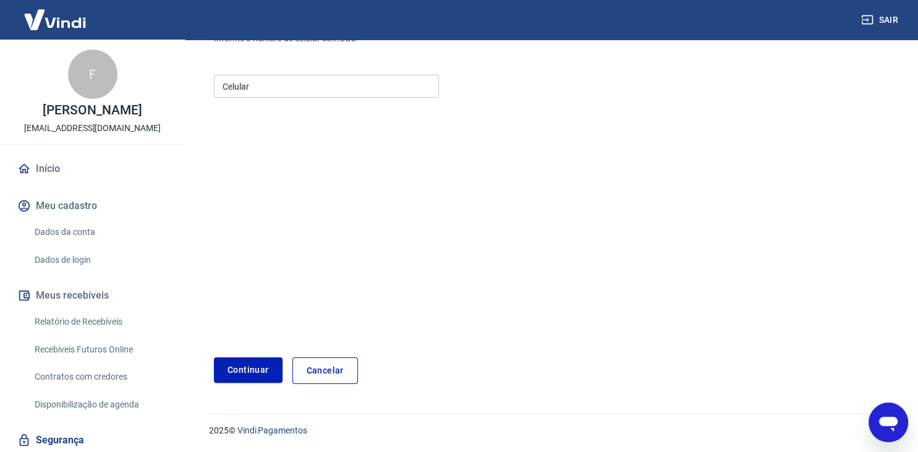
scroll to position [133, 0]
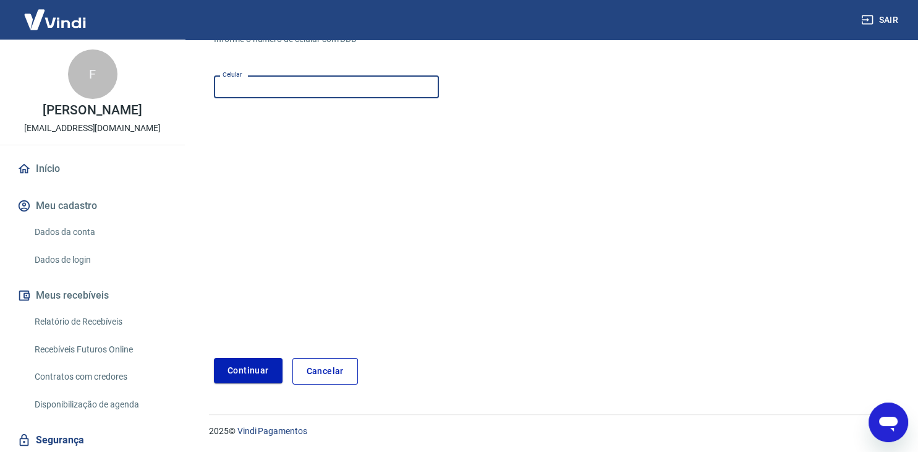
click at [246, 93] on input "Celular" at bounding box center [326, 86] width 225 height 23
type input "[PHONE_NUMBER]"
click at [214, 358] on button "Continuar" at bounding box center [248, 370] width 69 height 25
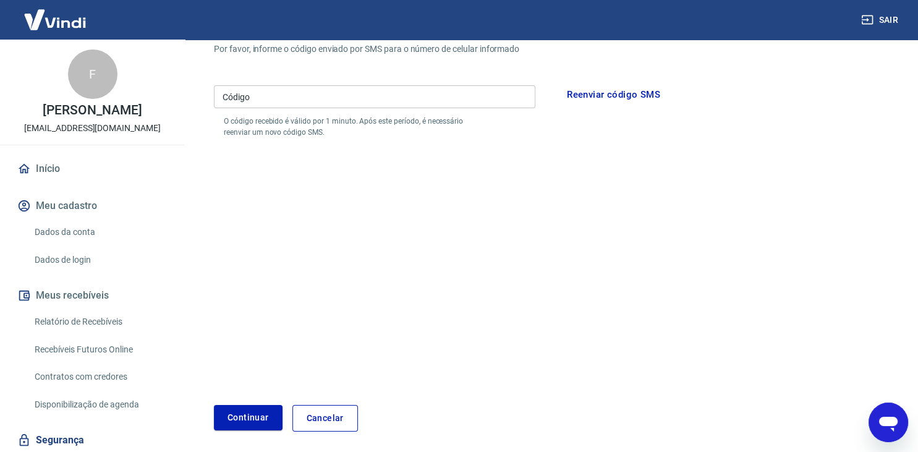
click at [603, 93] on button "Reenviar código SMS" at bounding box center [613, 95] width 107 height 26
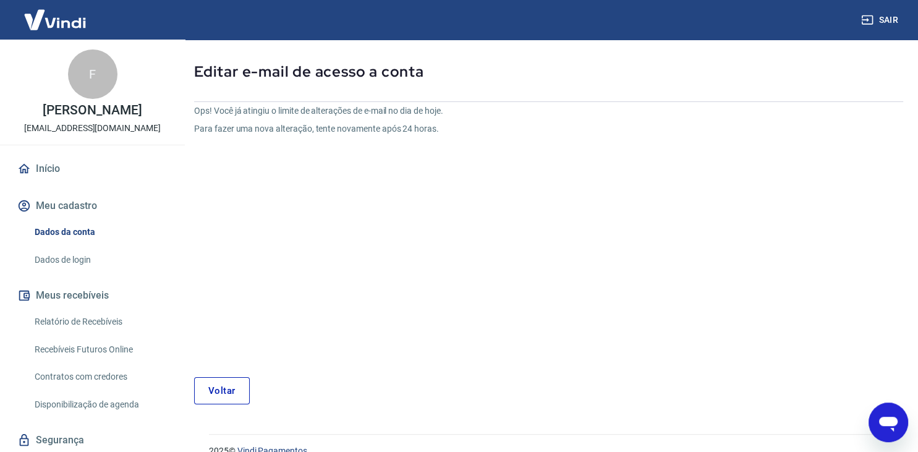
scroll to position [53, 0]
click at [221, 395] on link "Voltar" at bounding box center [222, 389] width 56 height 27
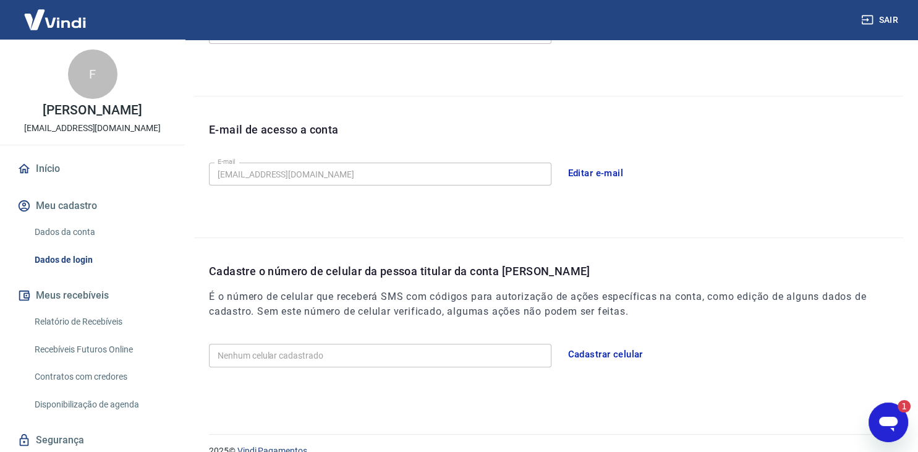
click at [75, 24] on img at bounding box center [55, 20] width 80 height 38
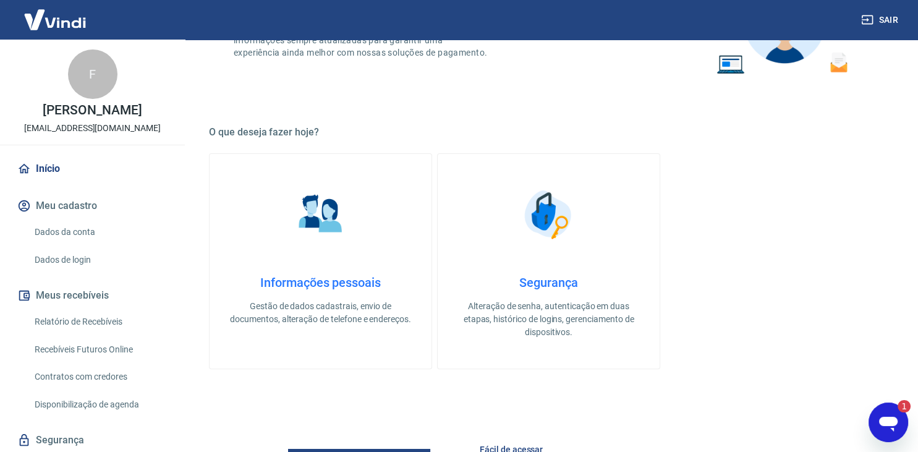
scroll to position [645, 0]
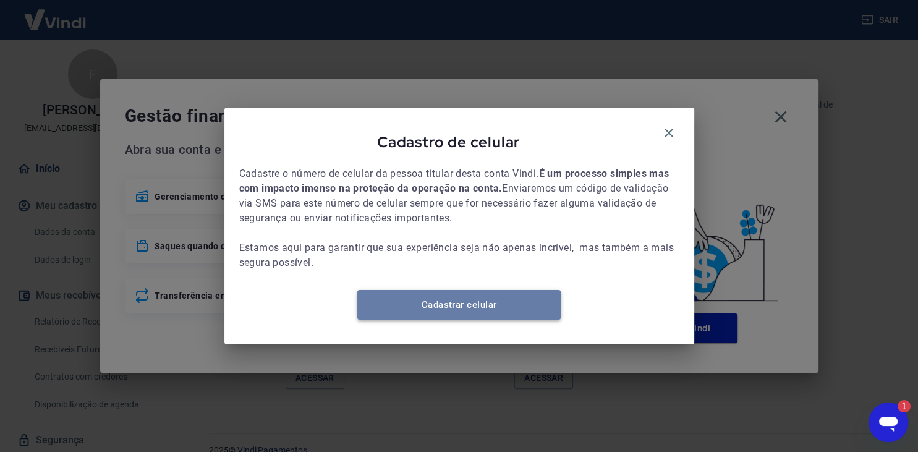
click at [460, 313] on link "Cadastrar celular" at bounding box center [458, 305] width 203 height 30
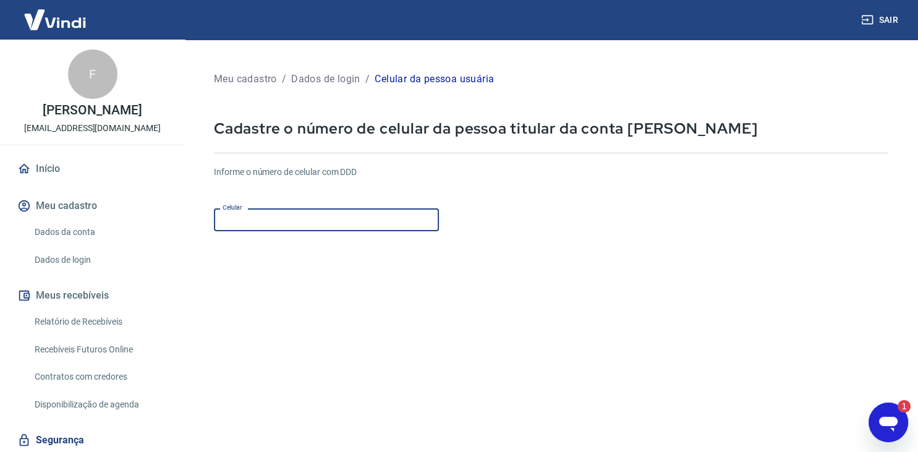
click at [302, 228] on input "Celular" at bounding box center [326, 219] width 225 height 23
type input "[PHONE_NUMBER]"
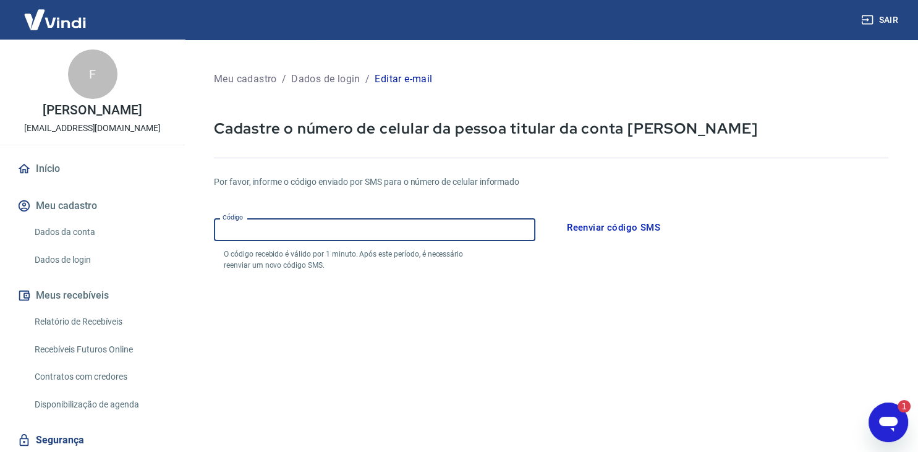
click at [461, 228] on input "Código" at bounding box center [374, 229] width 321 height 23
